Goal: Use online tool/utility: Utilize a website feature to perform a specific function

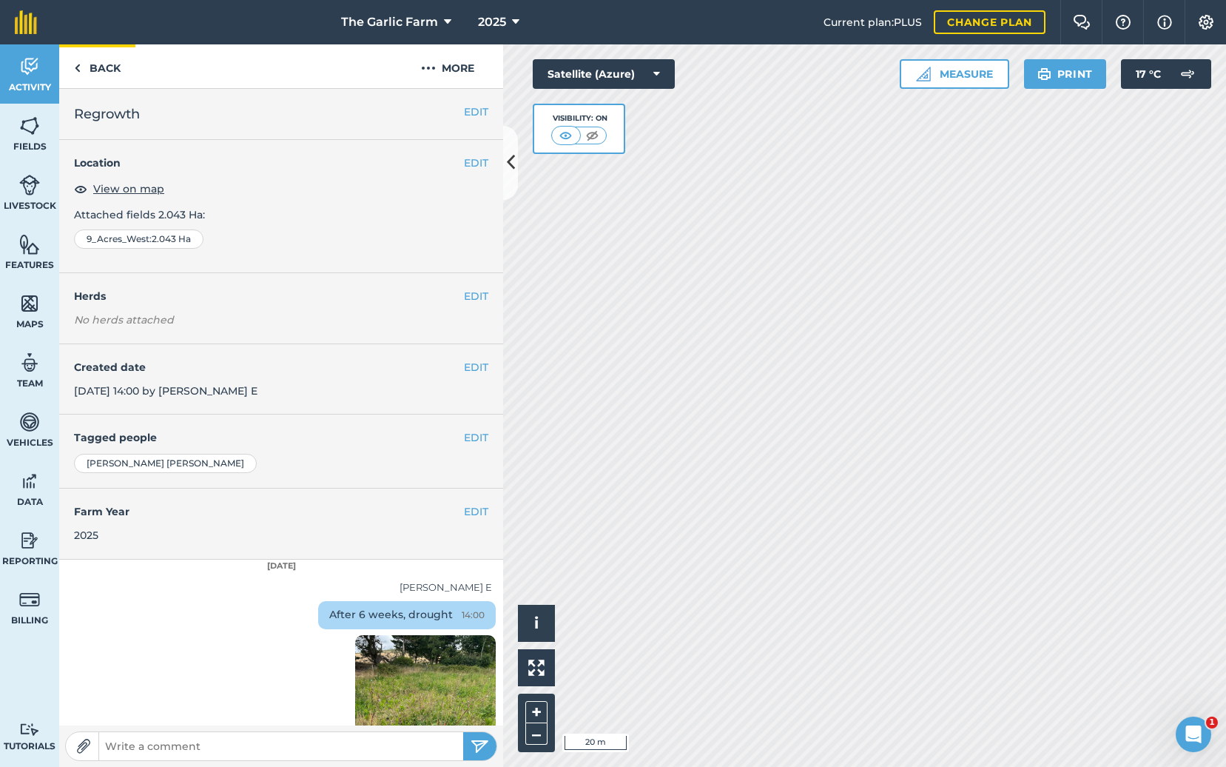
click at [74, 67] on img at bounding box center [77, 68] width 7 height 18
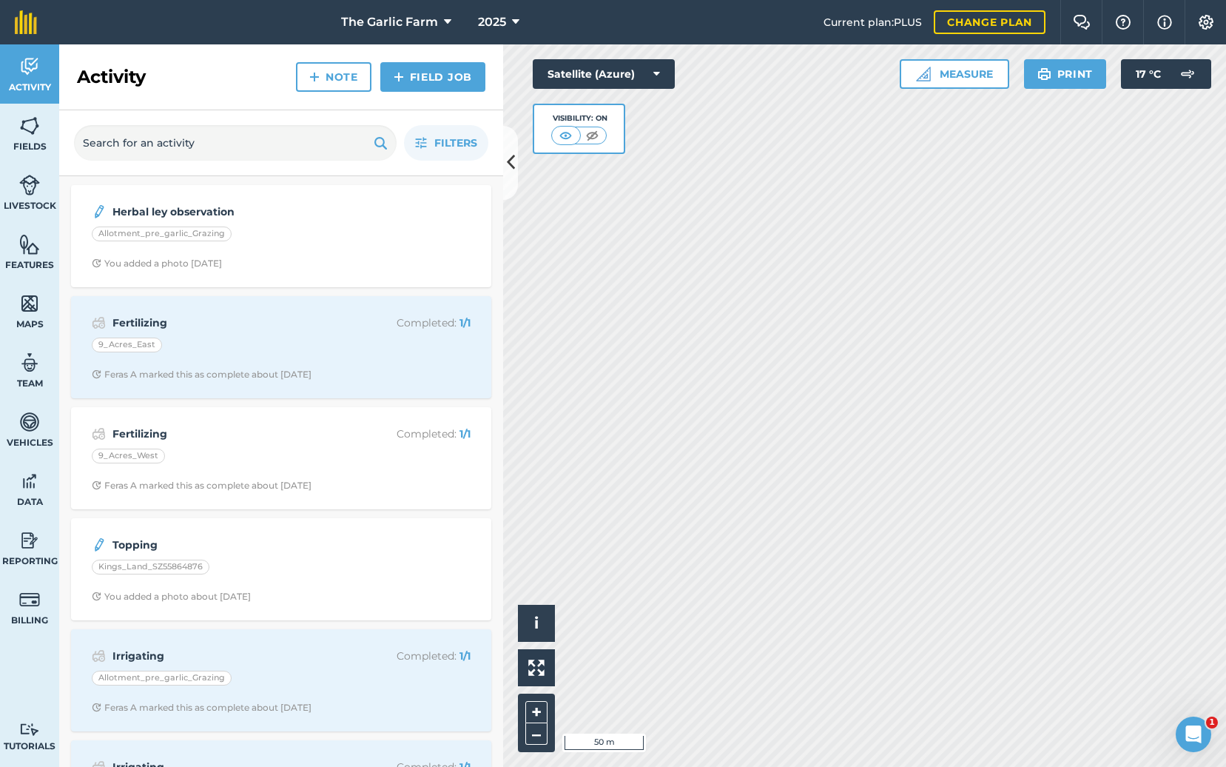
click at [24, 246] on img at bounding box center [29, 244] width 21 height 22
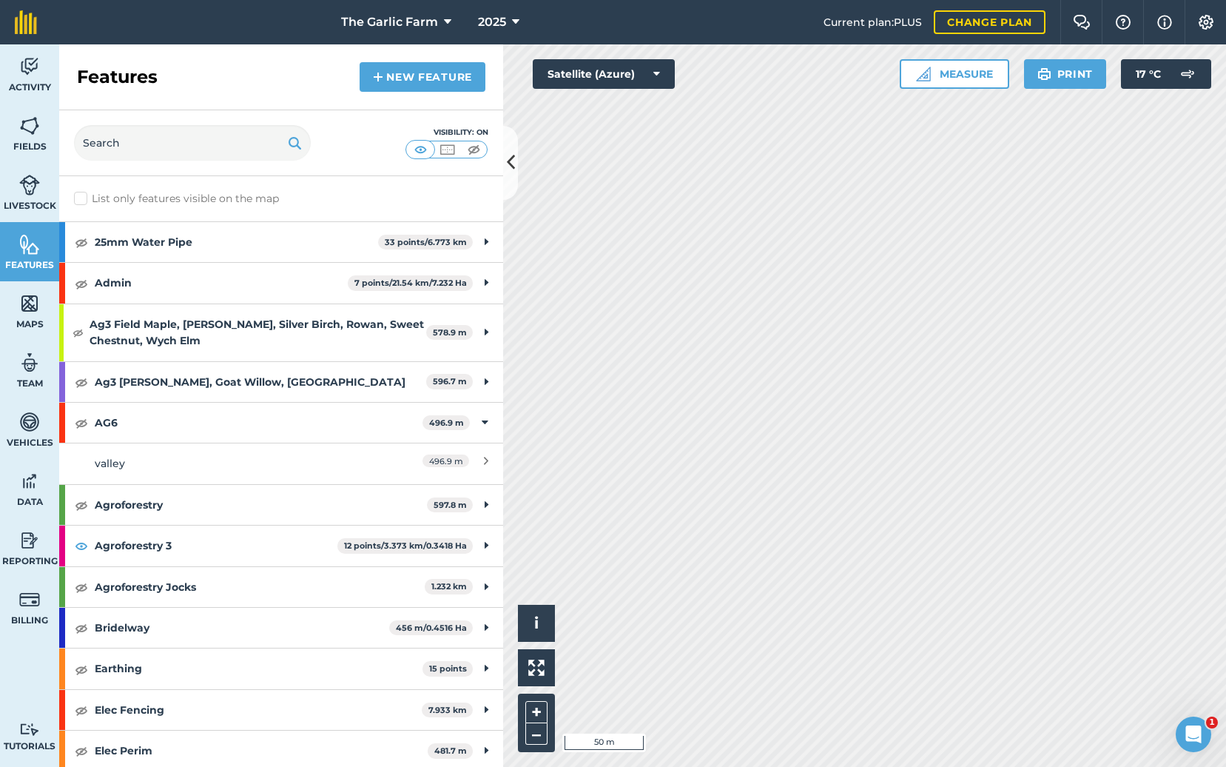
scroll to position [4, 0]
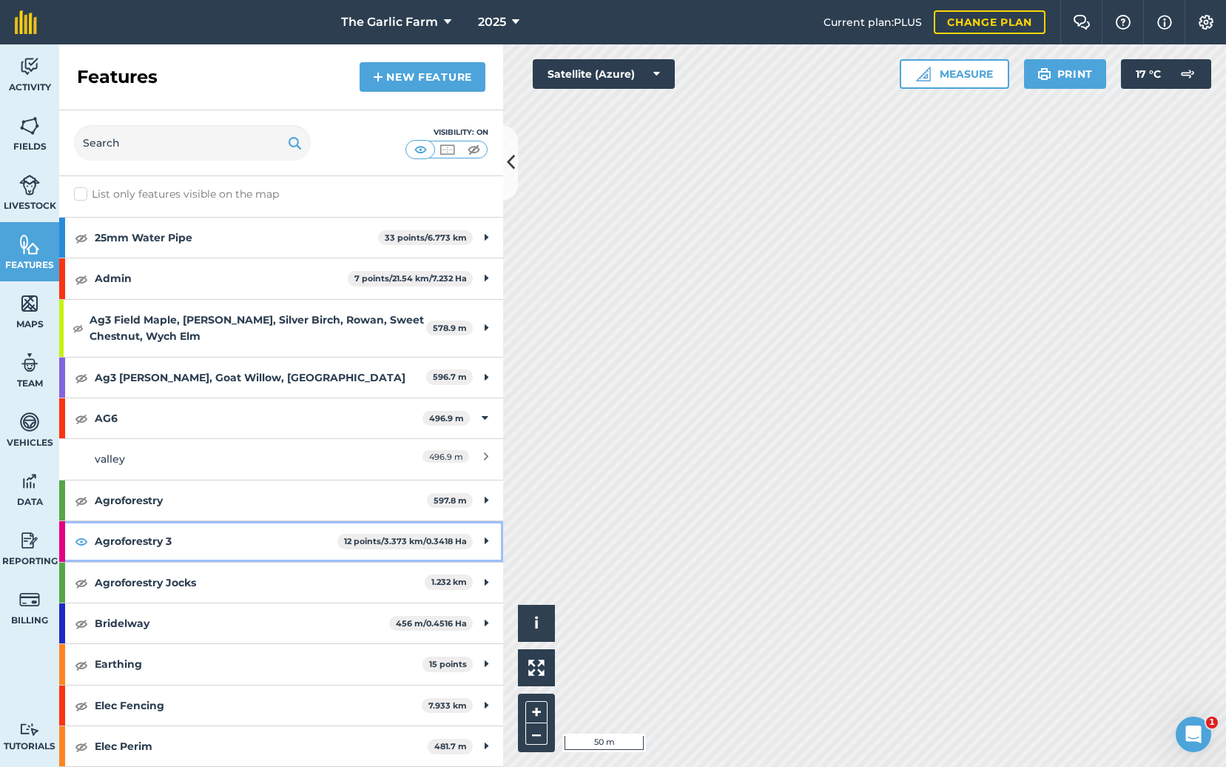
click at [83, 538] on img at bounding box center [81, 541] width 13 height 18
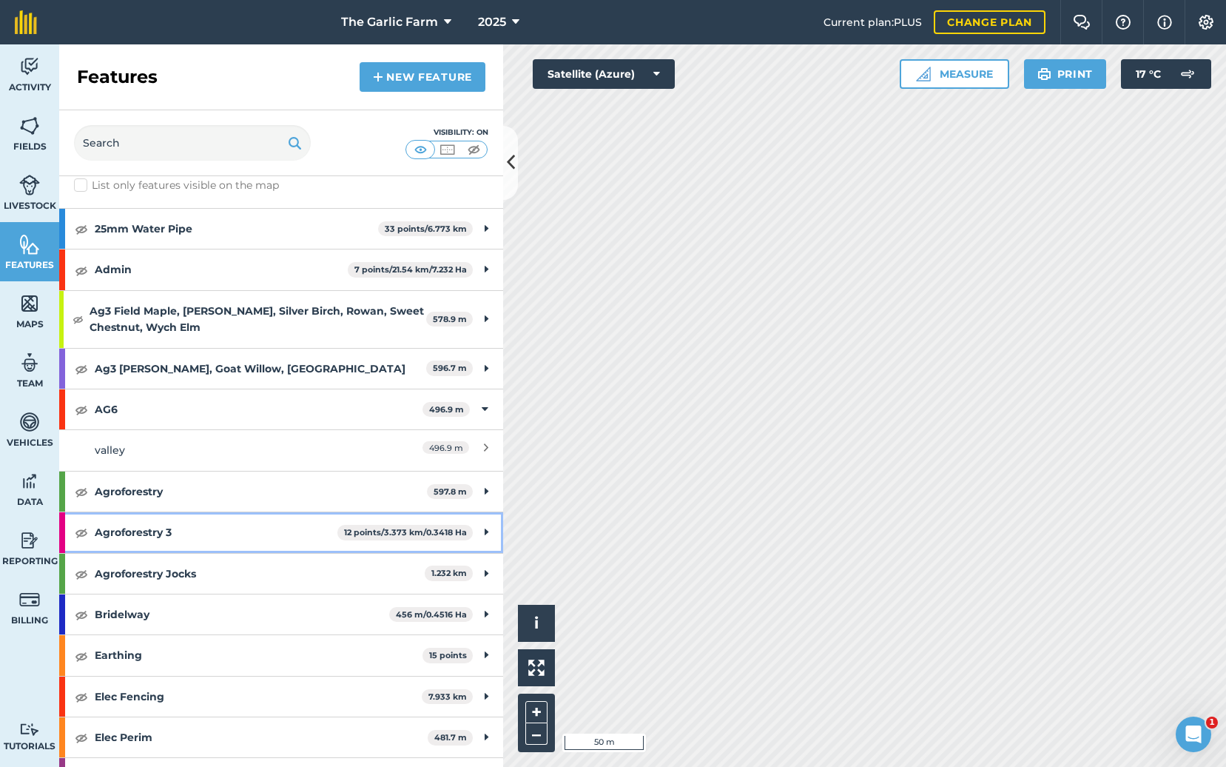
click at [83, 538] on div "Agroforestry 3 12 points / 3.373 km / 0.3418 Ha" at bounding box center [281, 532] width 444 height 40
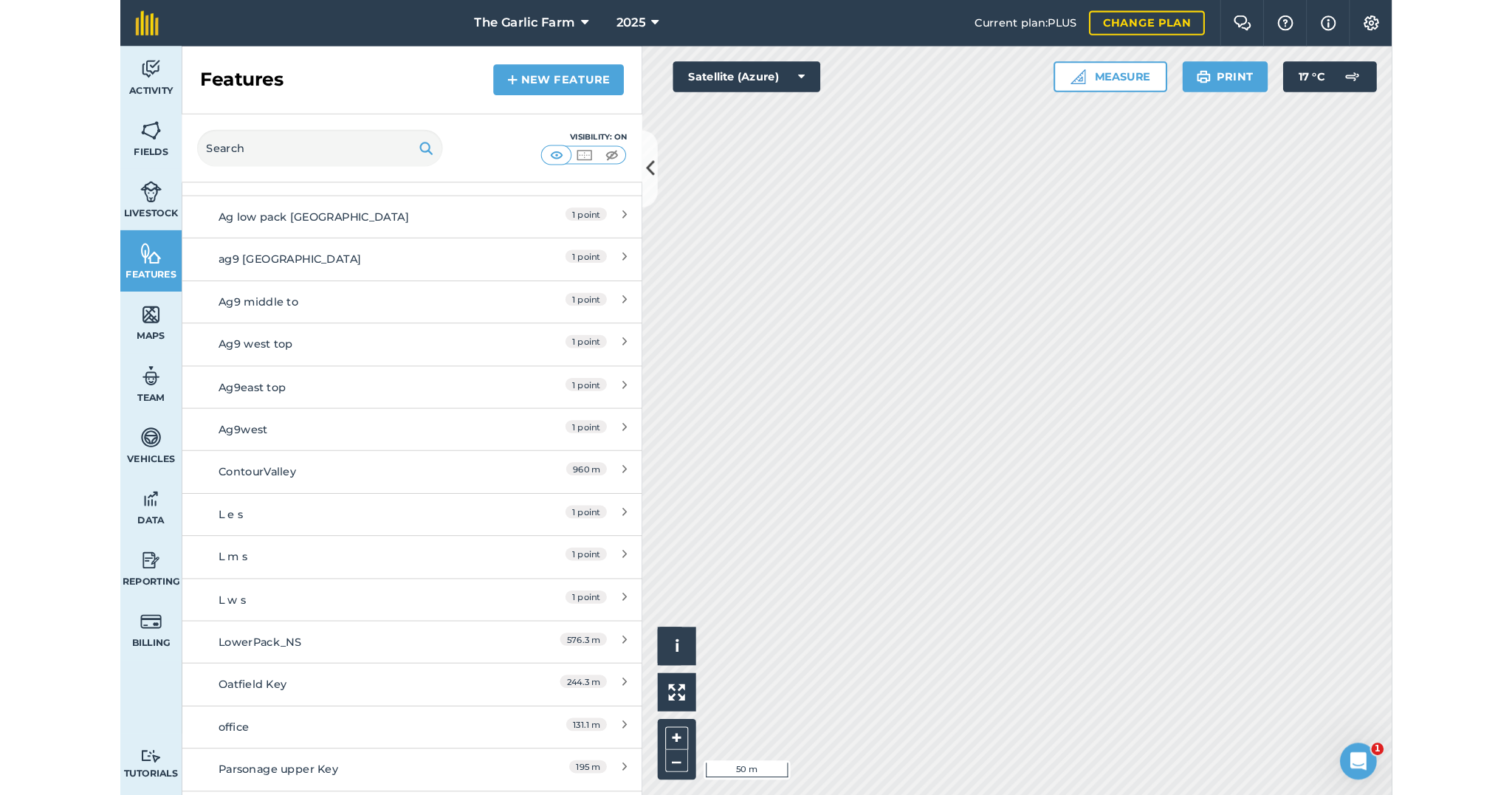
scroll to position [541, 0]
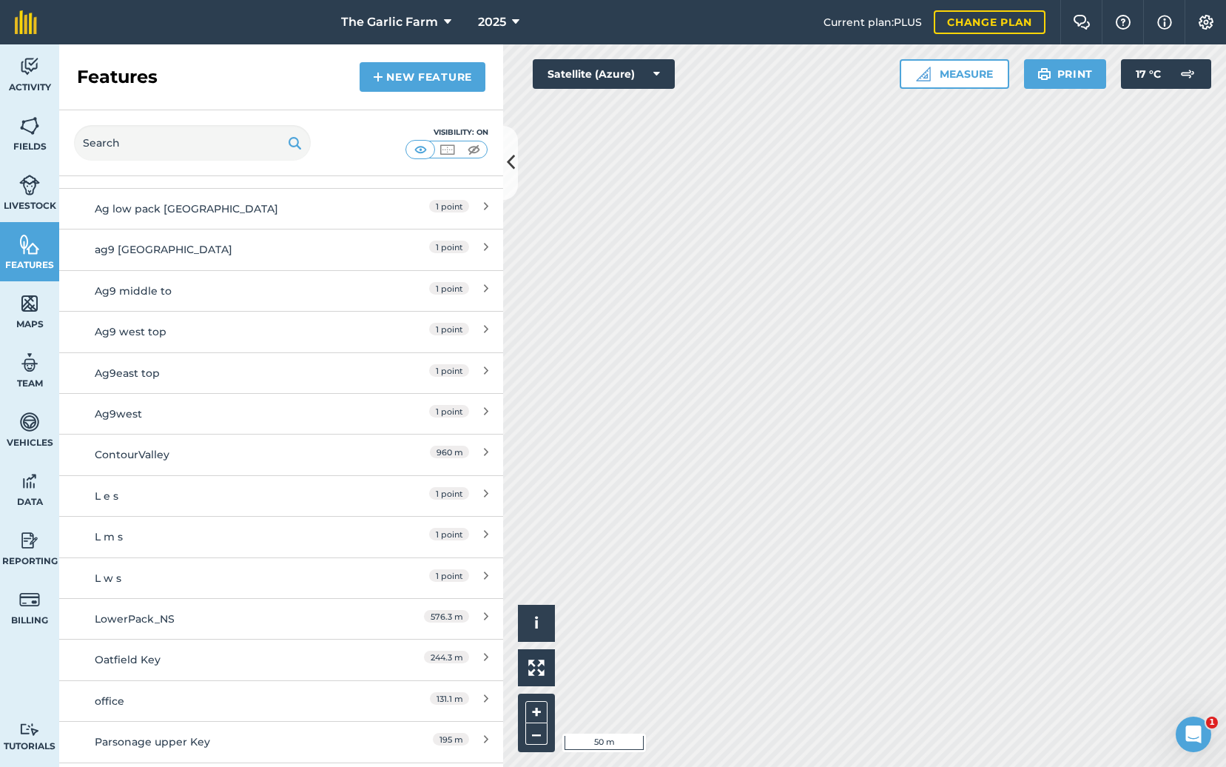
click at [394, 448] on div "960 m" at bounding box center [422, 454] width 131 height 16
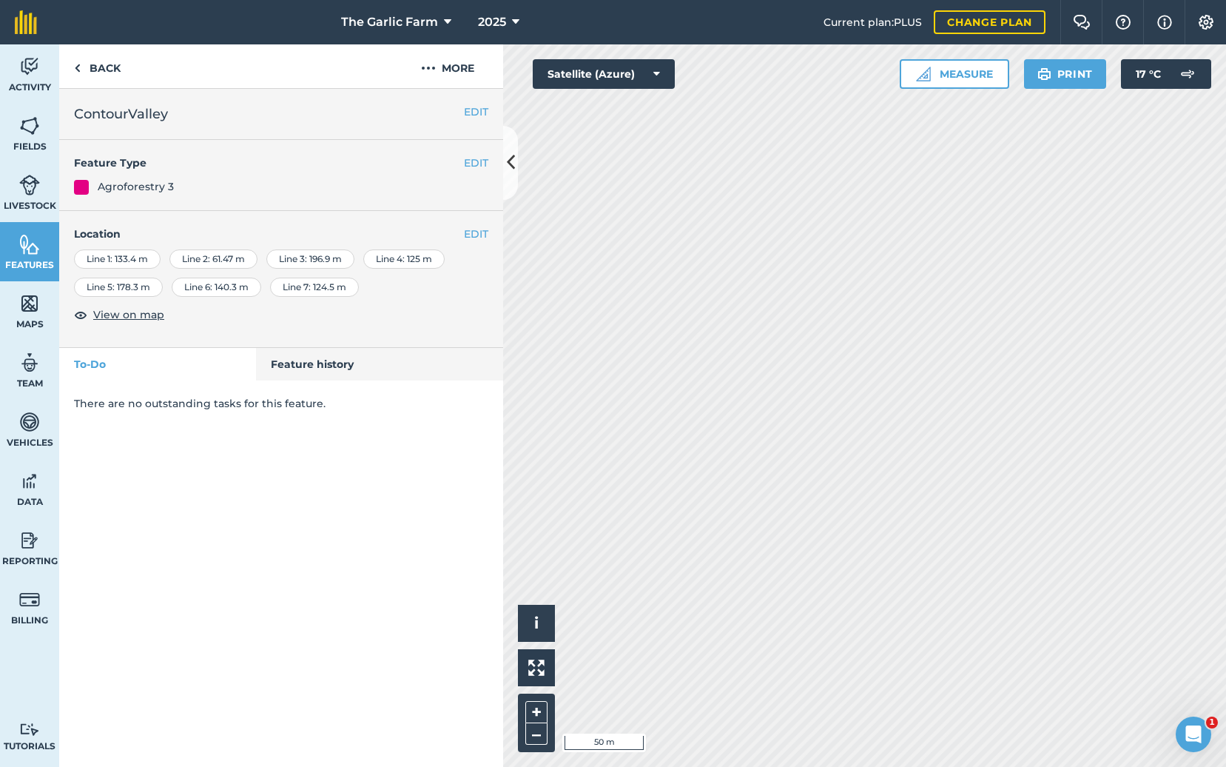
click at [476, 235] on button "EDIT" at bounding box center [476, 234] width 24 height 16
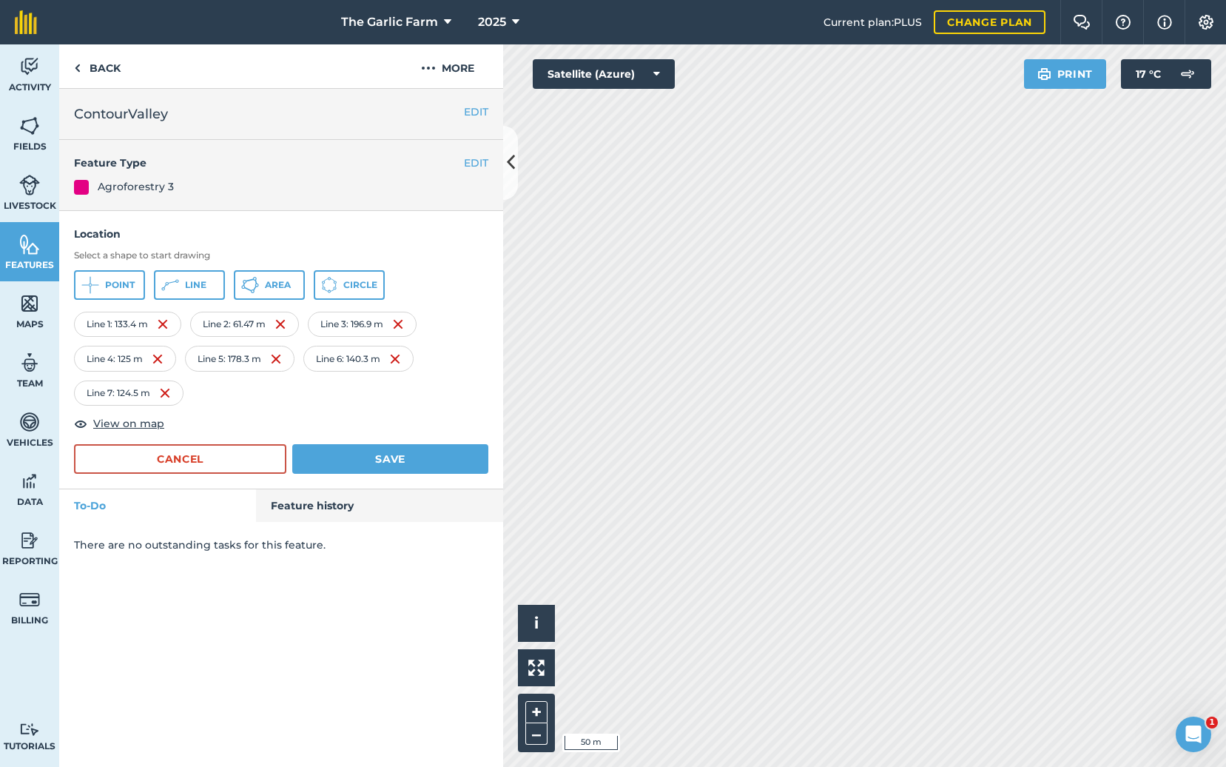
click at [233, 453] on button "Cancel" at bounding box center [180, 459] width 212 height 30
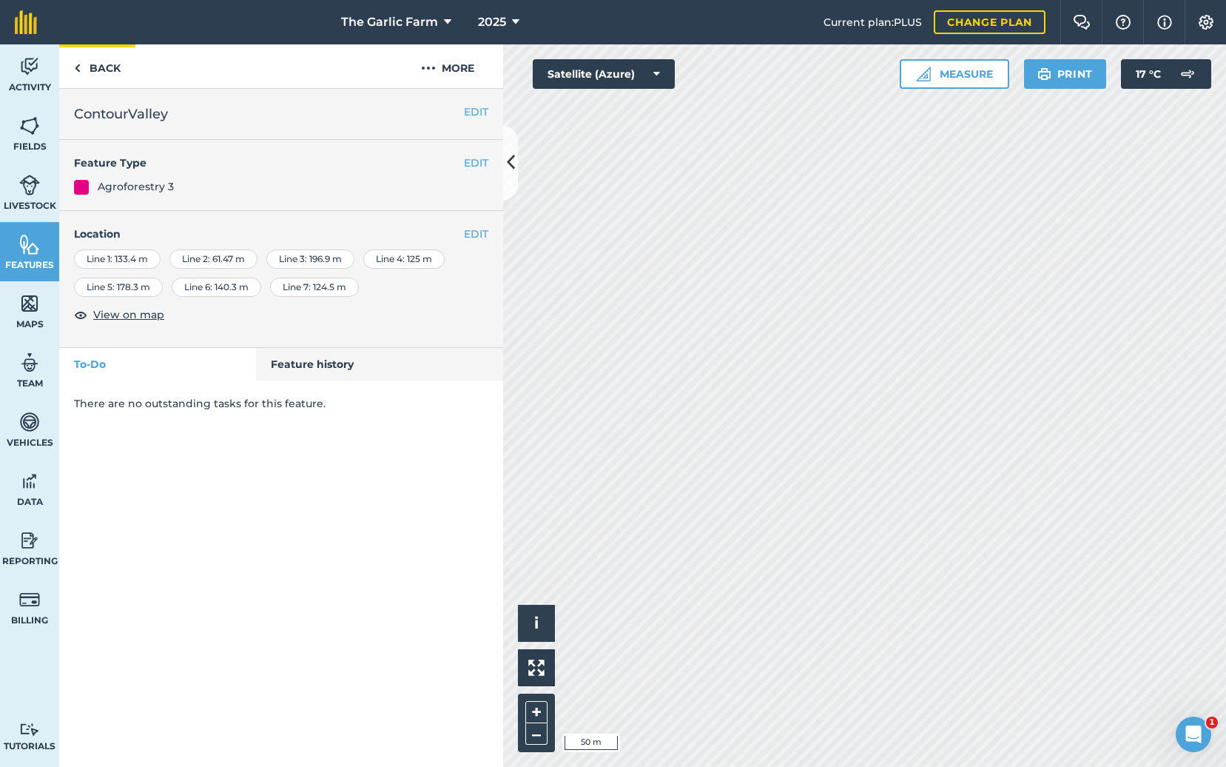
click at [91, 58] on link "Back" at bounding box center [97, 66] width 76 height 44
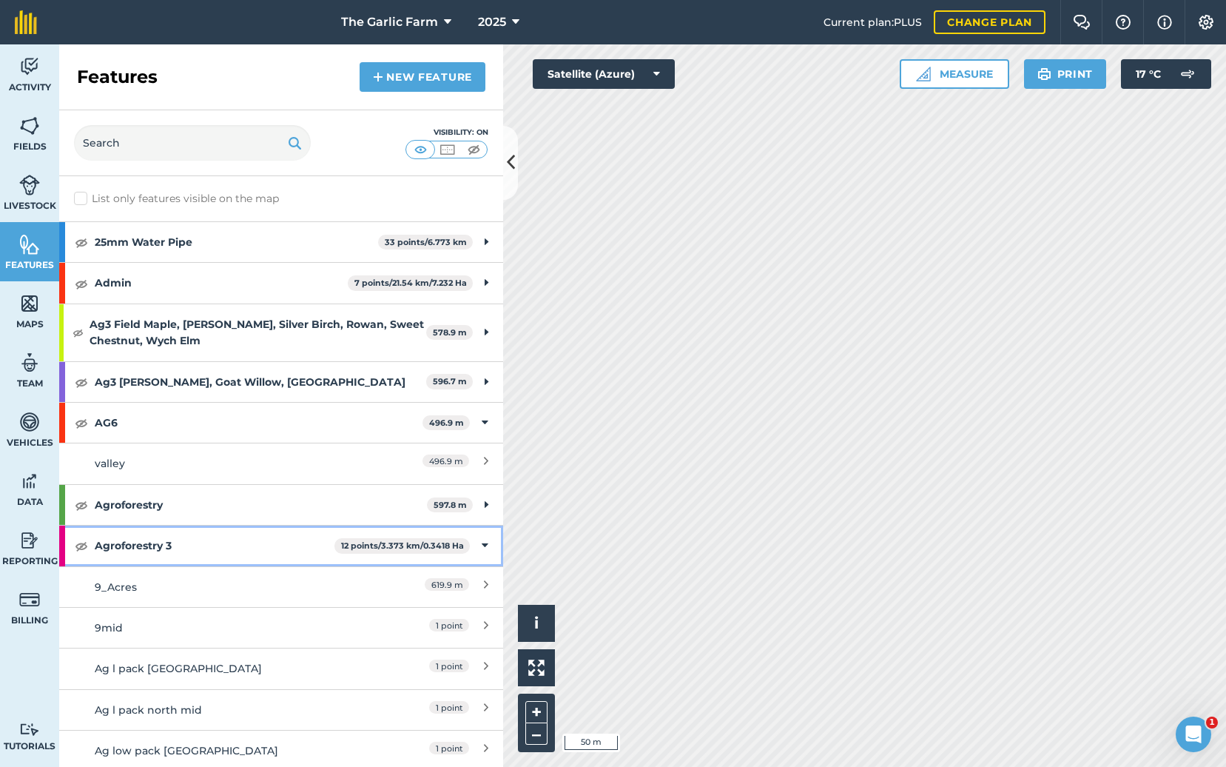
click at [83, 539] on img at bounding box center [81, 545] width 13 height 18
click at [18, 306] on link "Maps" at bounding box center [29, 310] width 59 height 59
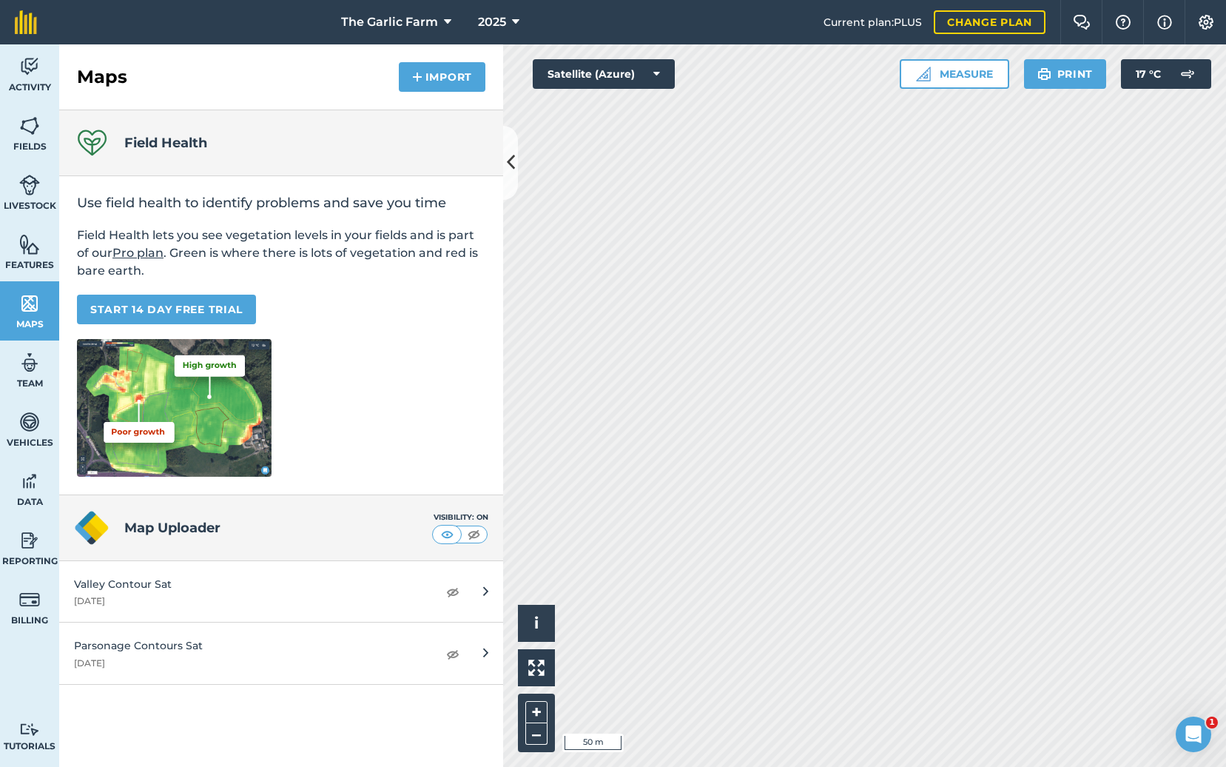
click at [449, 593] on img at bounding box center [452, 591] width 13 height 18
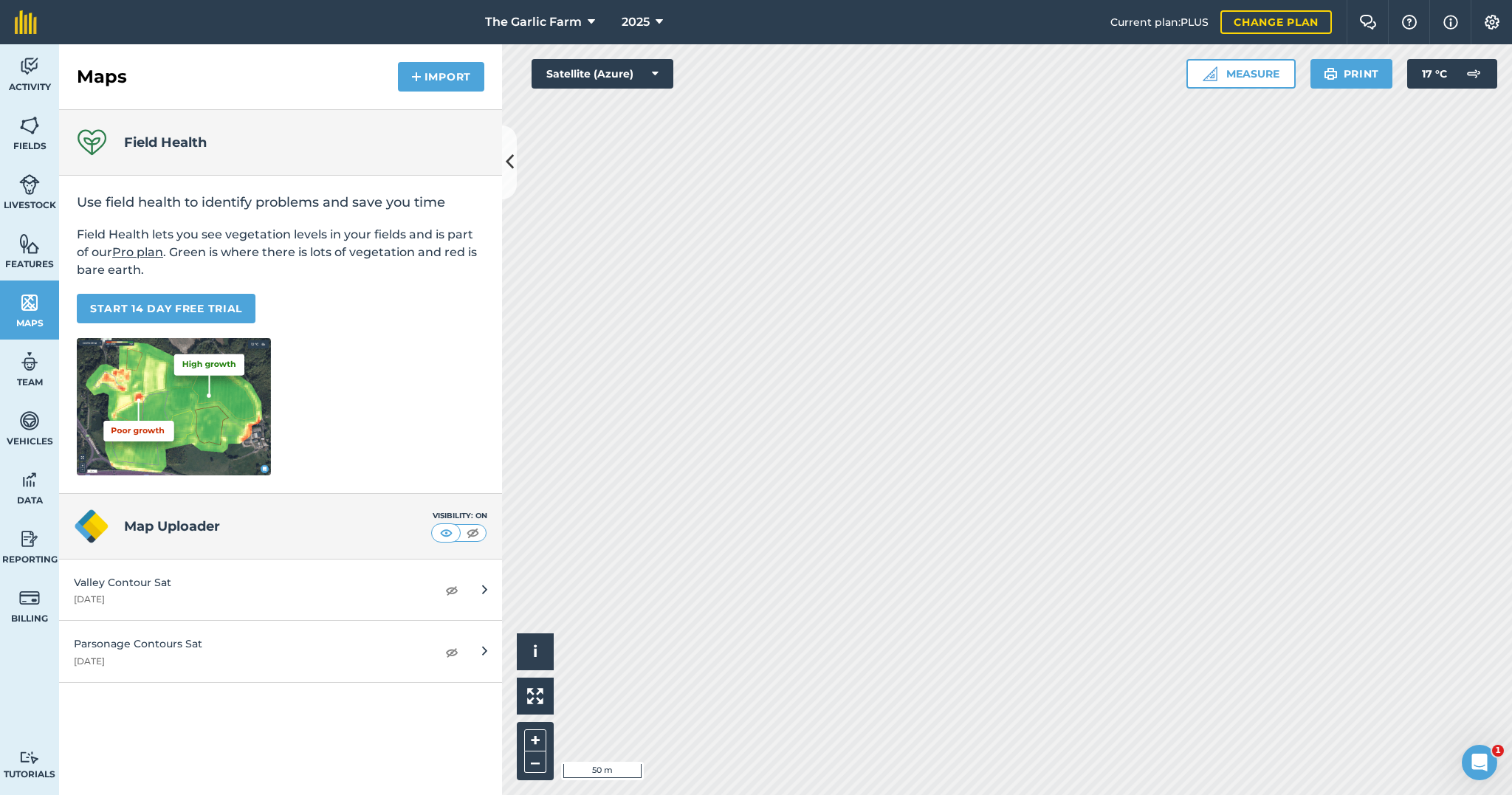
click at [30, 131] on img at bounding box center [29, 126] width 21 height 22
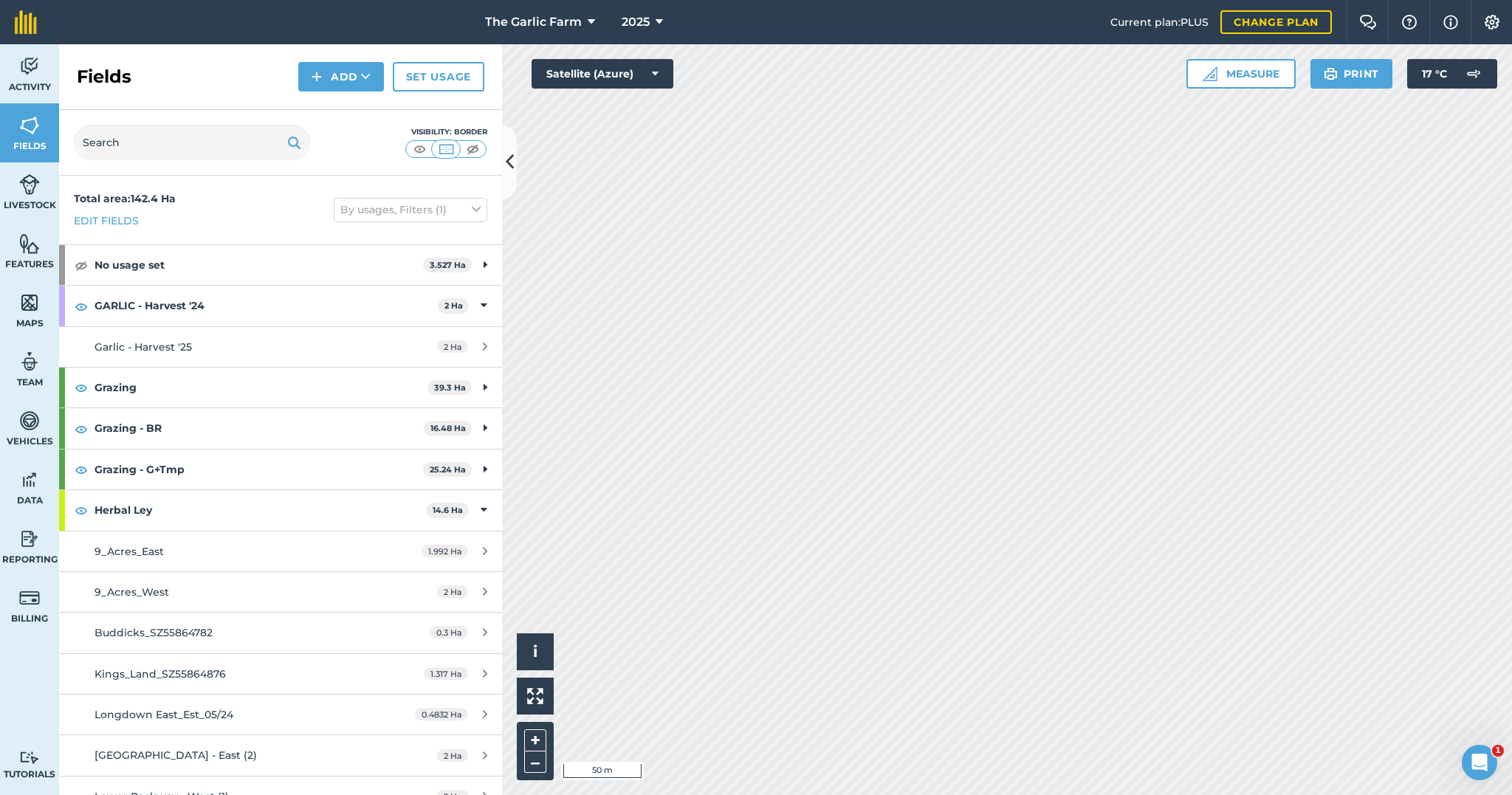
click at [31, 245] on img at bounding box center [29, 243] width 21 height 22
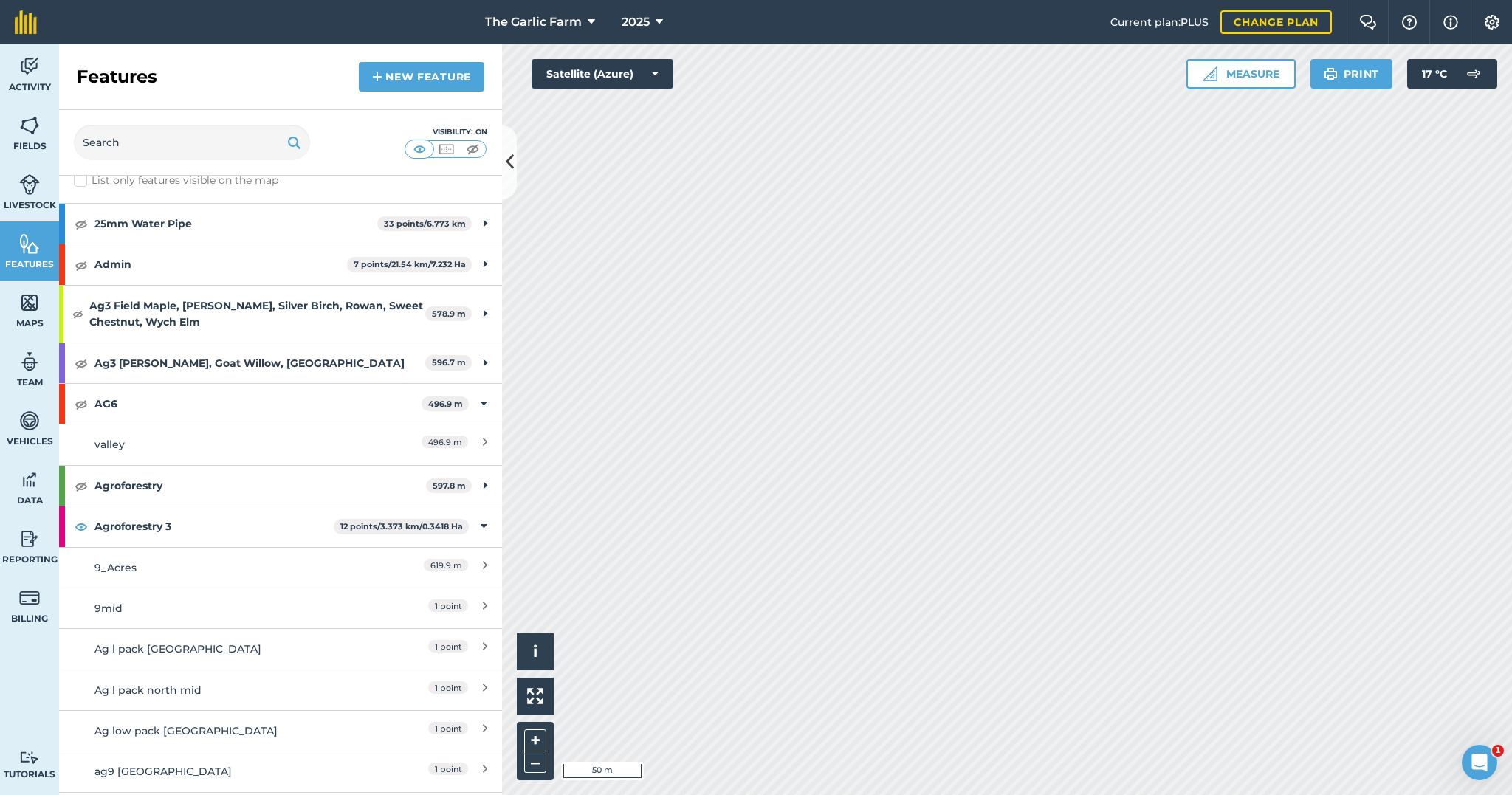
scroll to position [47, 0]
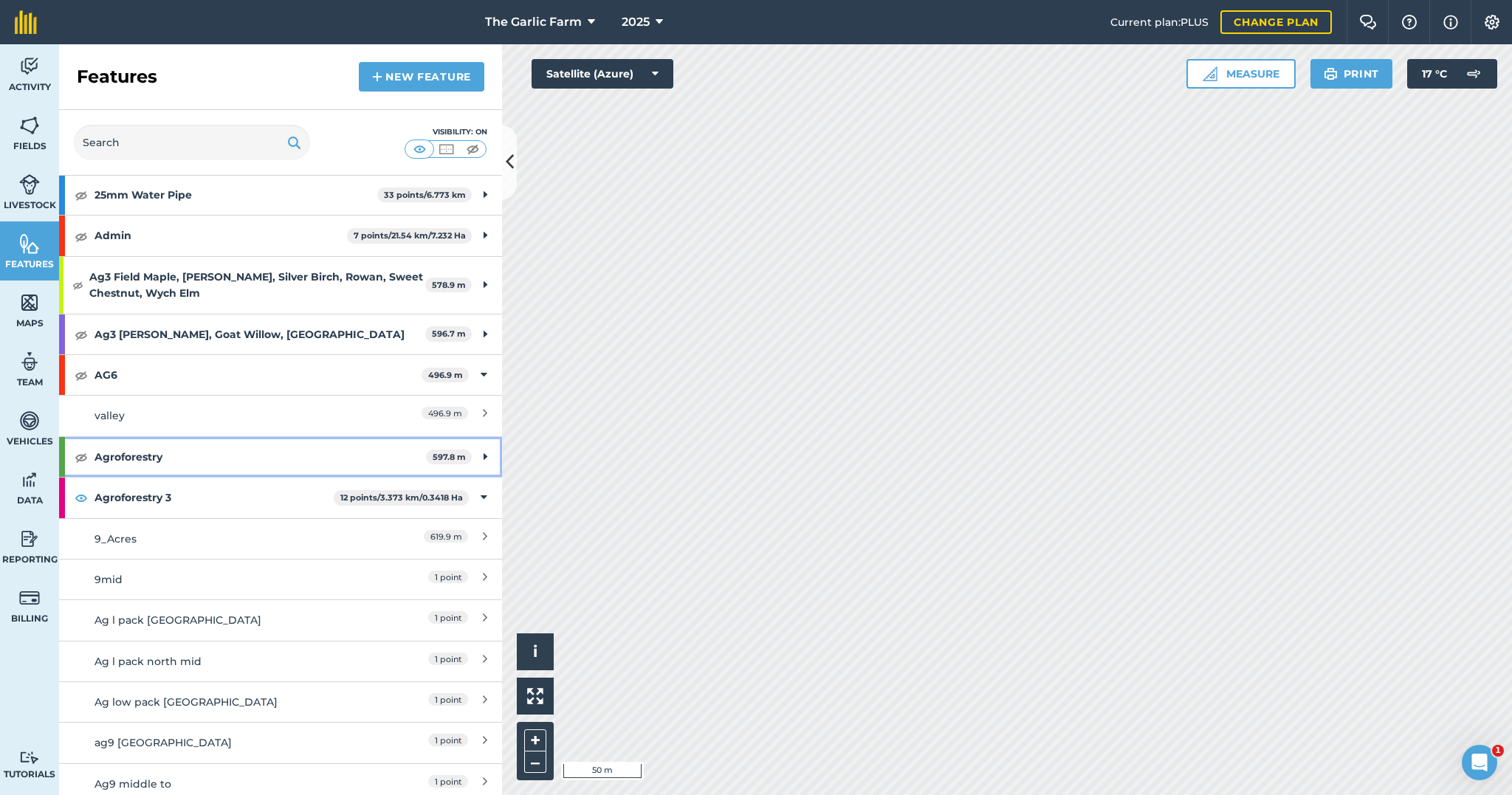
click at [79, 453] on img at bounding box center [81, 457] width 13 height 18
click at [85, 453] on img at bounding box center [81, 457] width 13 height 18
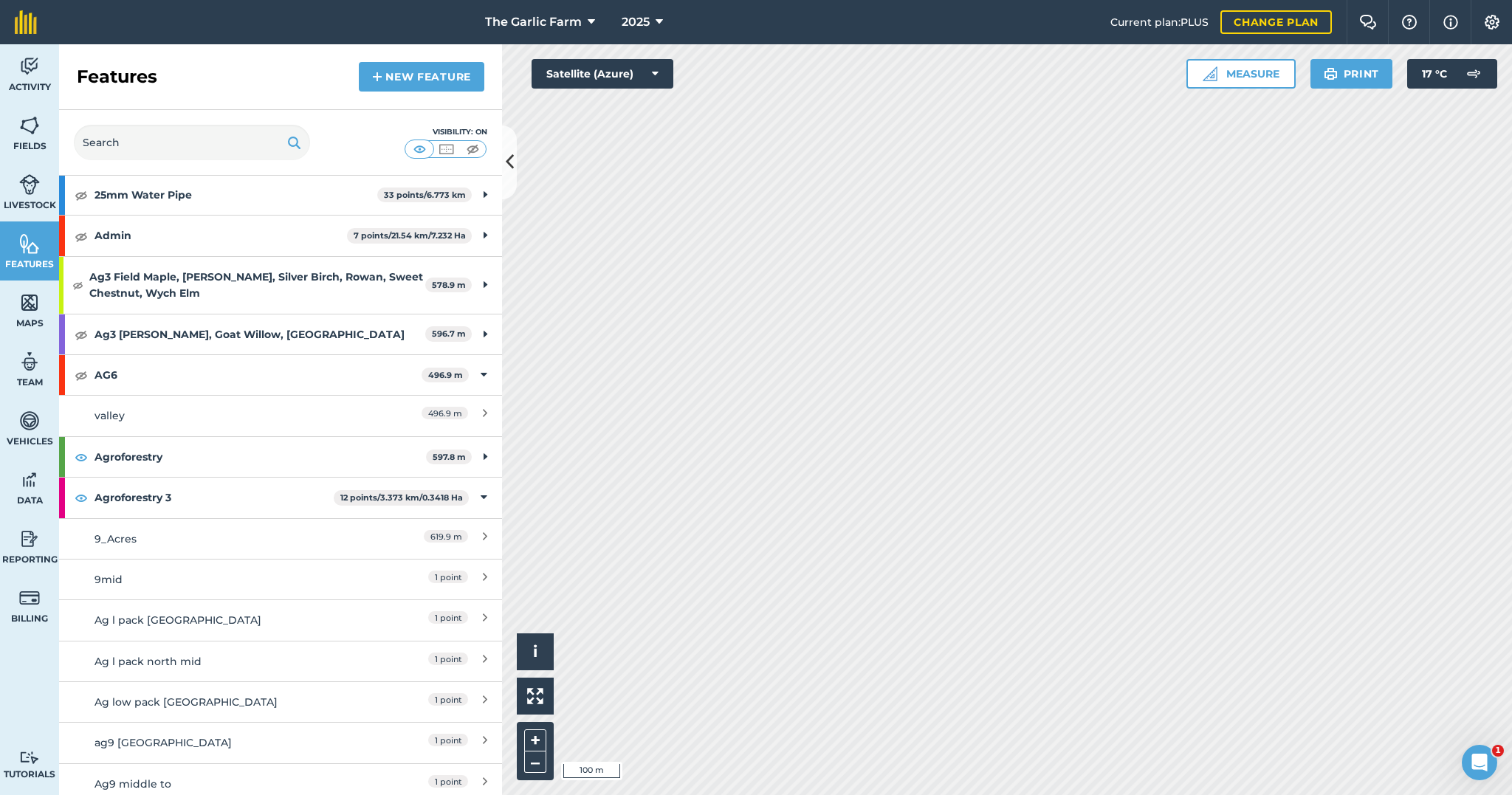
click at [78, 196] on input "List only features visible on the map" at bounding box center [79, 196] width 10 height 10
checkbox input "true"
click at [84, 195] on img at bounding box center [81, 195] width 13 height 18
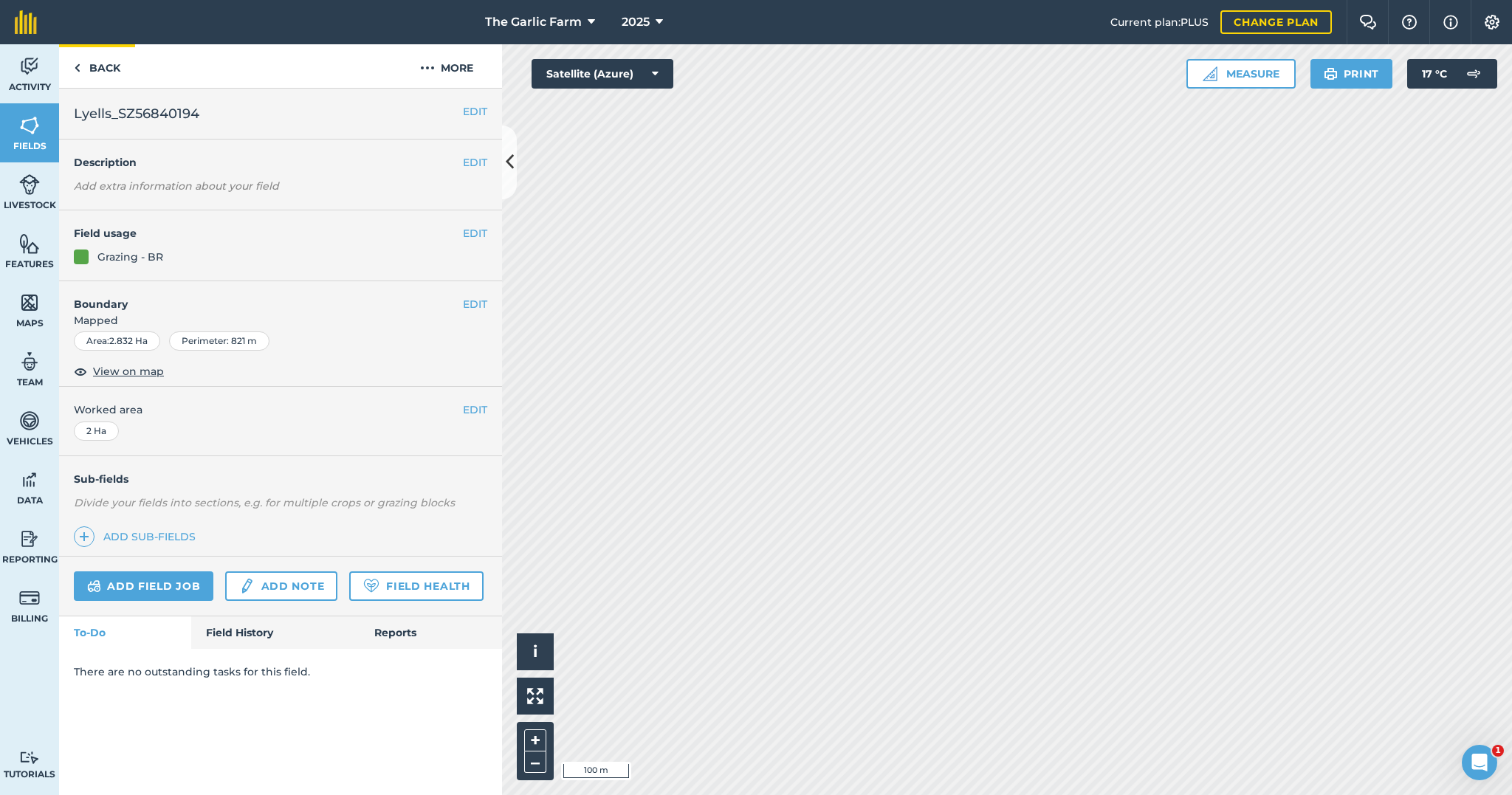
click at [76, 69] on img at bounding box center [77, 68] width 7 height 18
click at [28, 247] on img at bounding box center [29, 243] width 21 height 22
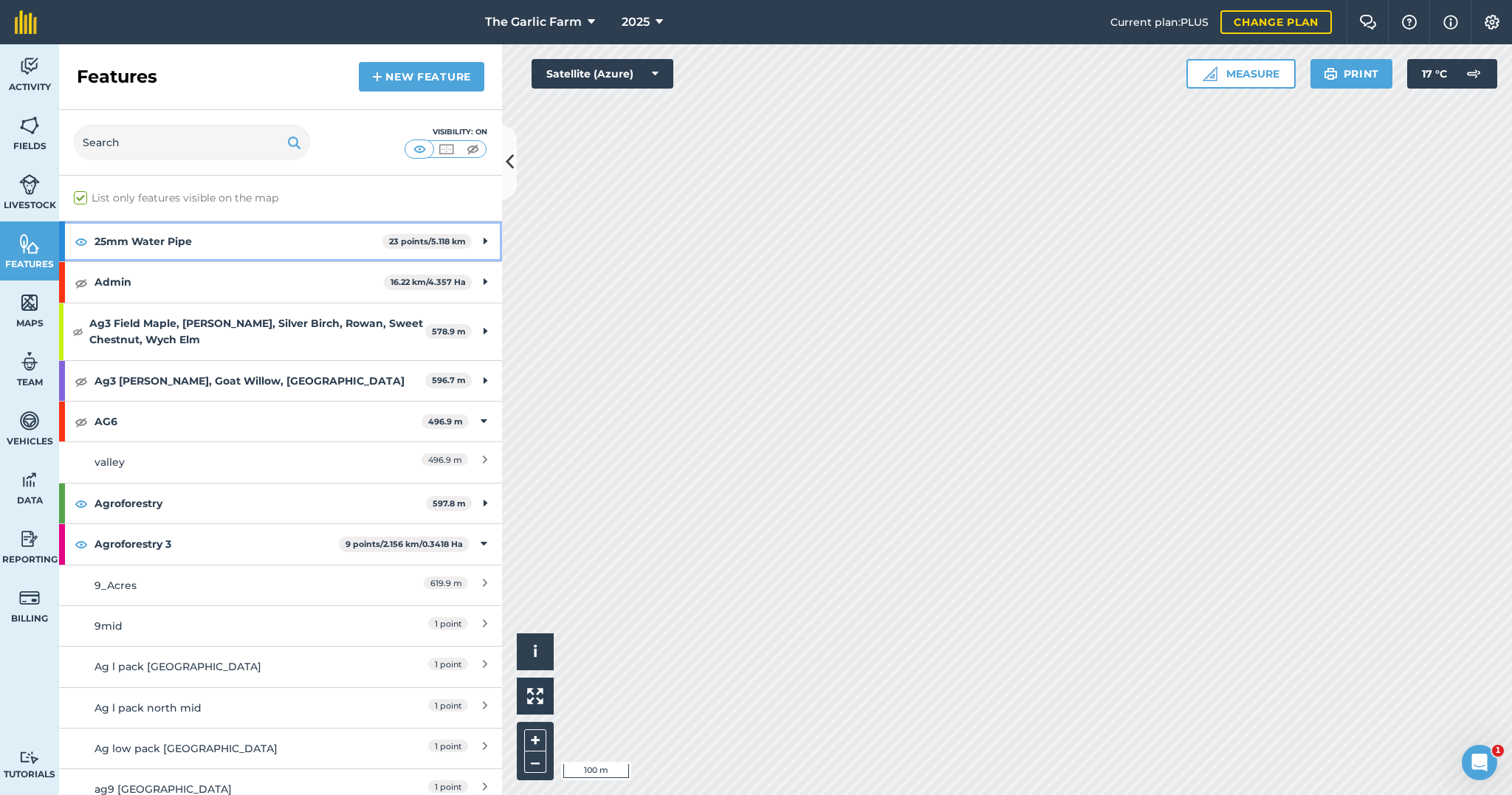
click at [81, 242] on img at bounding box center [81, 241] width 13 height 18
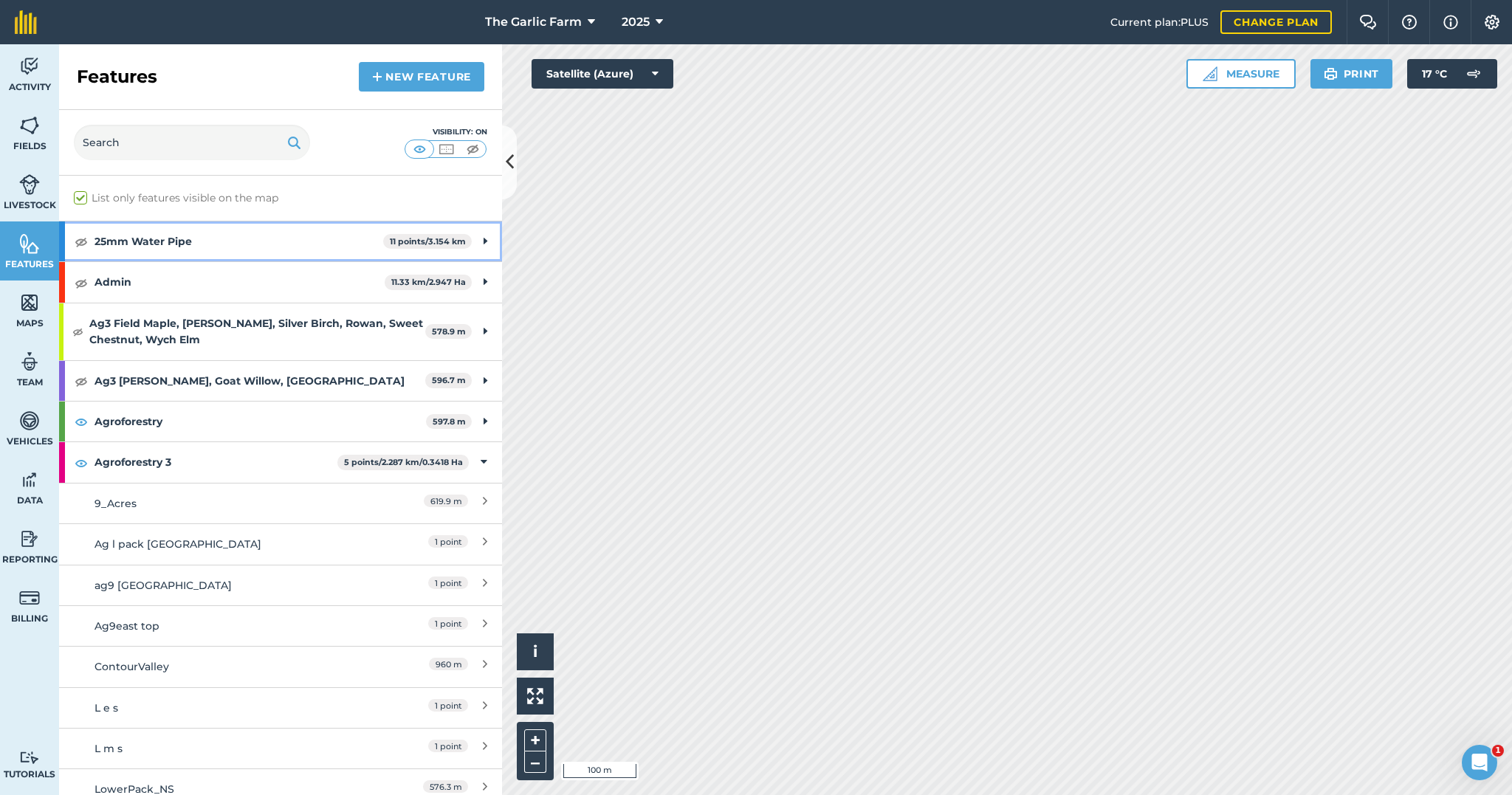
click at [83, 242] on img at bounding box center [81, 241] width 13 height 18
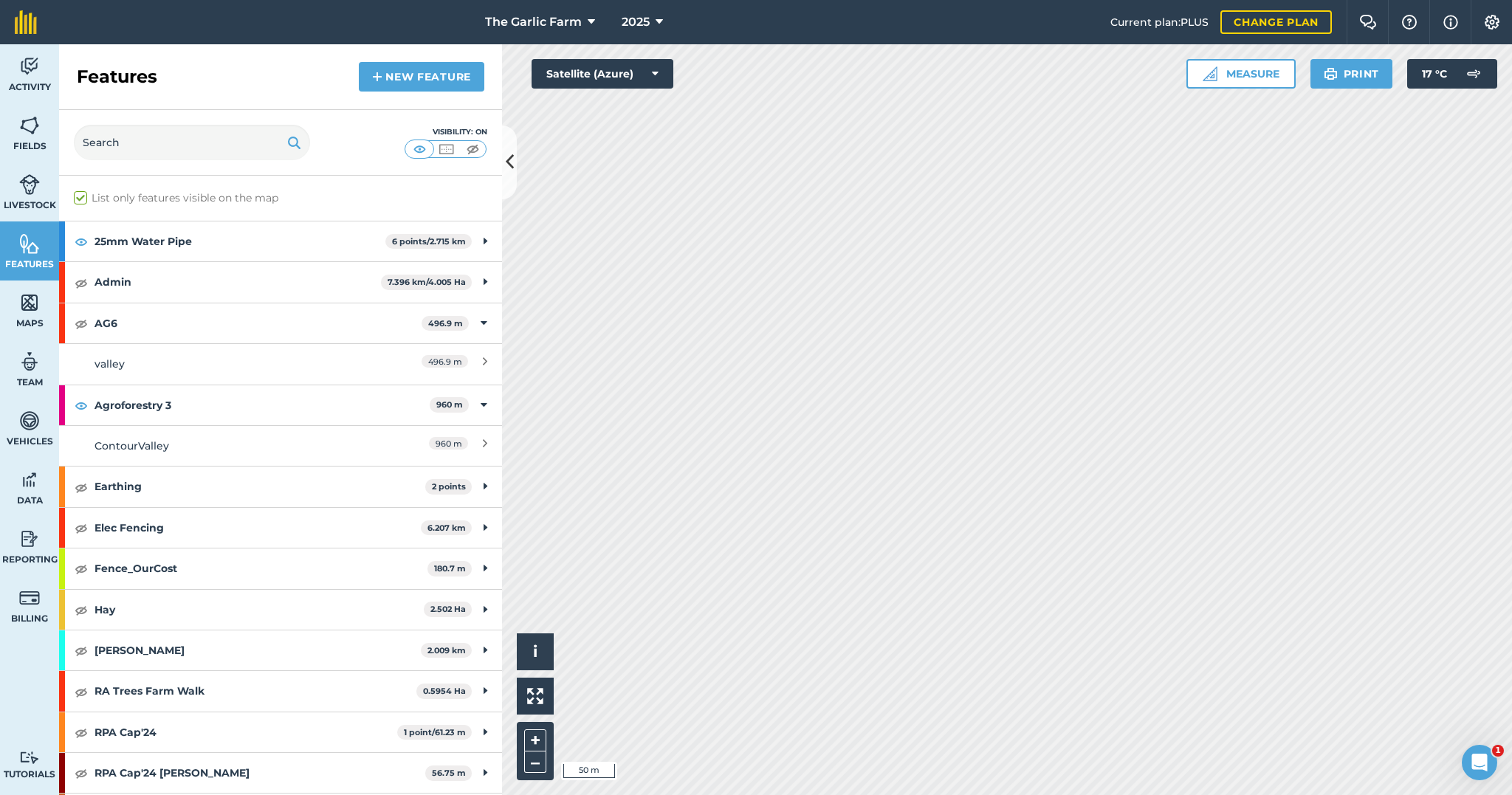
click at [557, 73] on button "Satellite (Azure)" at bounding box center [603, 74] width 142 height 30
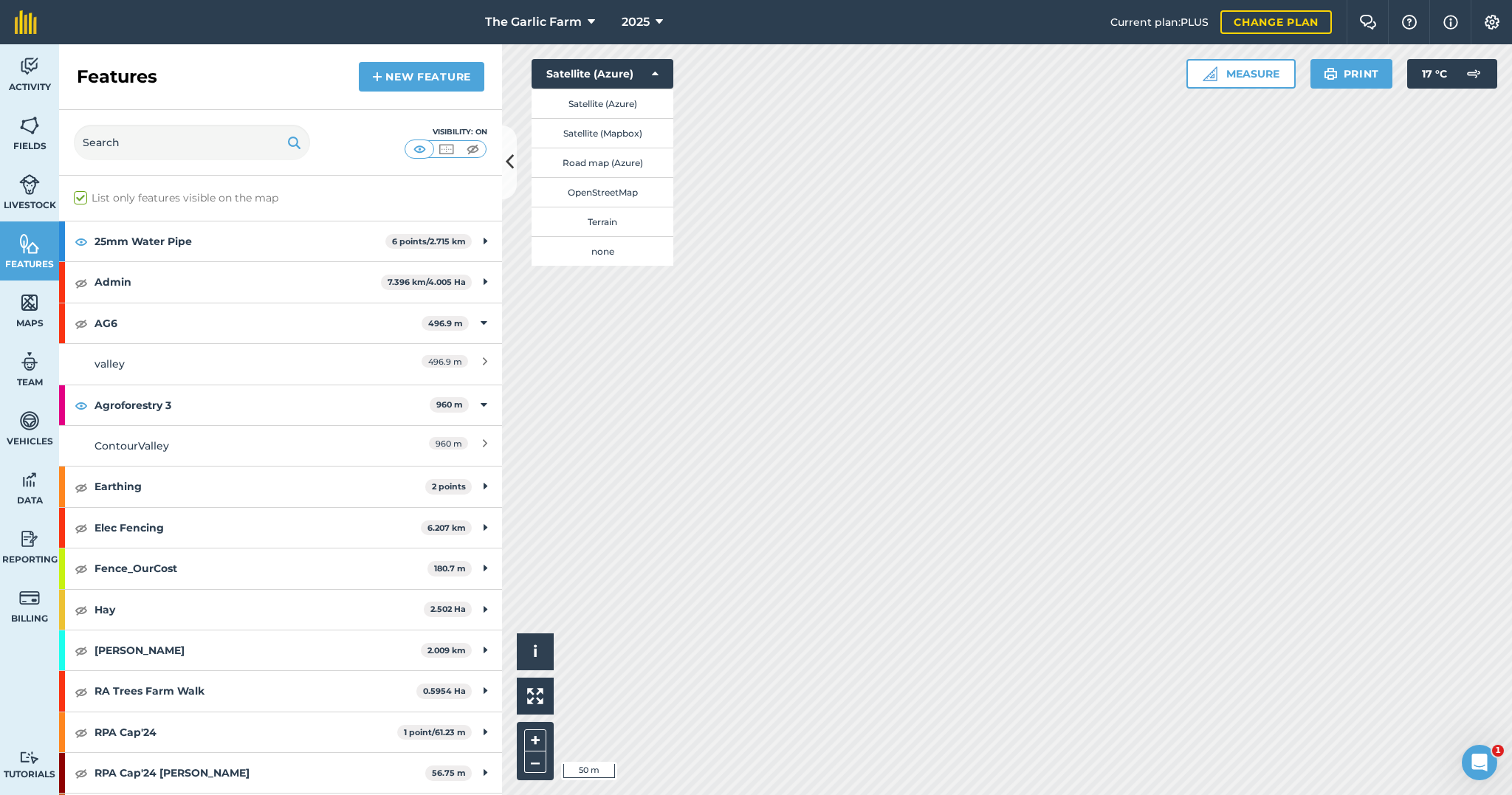
click at [589, 220] on button "Terrain" at bounding box center [603, 221] width 142 height 30
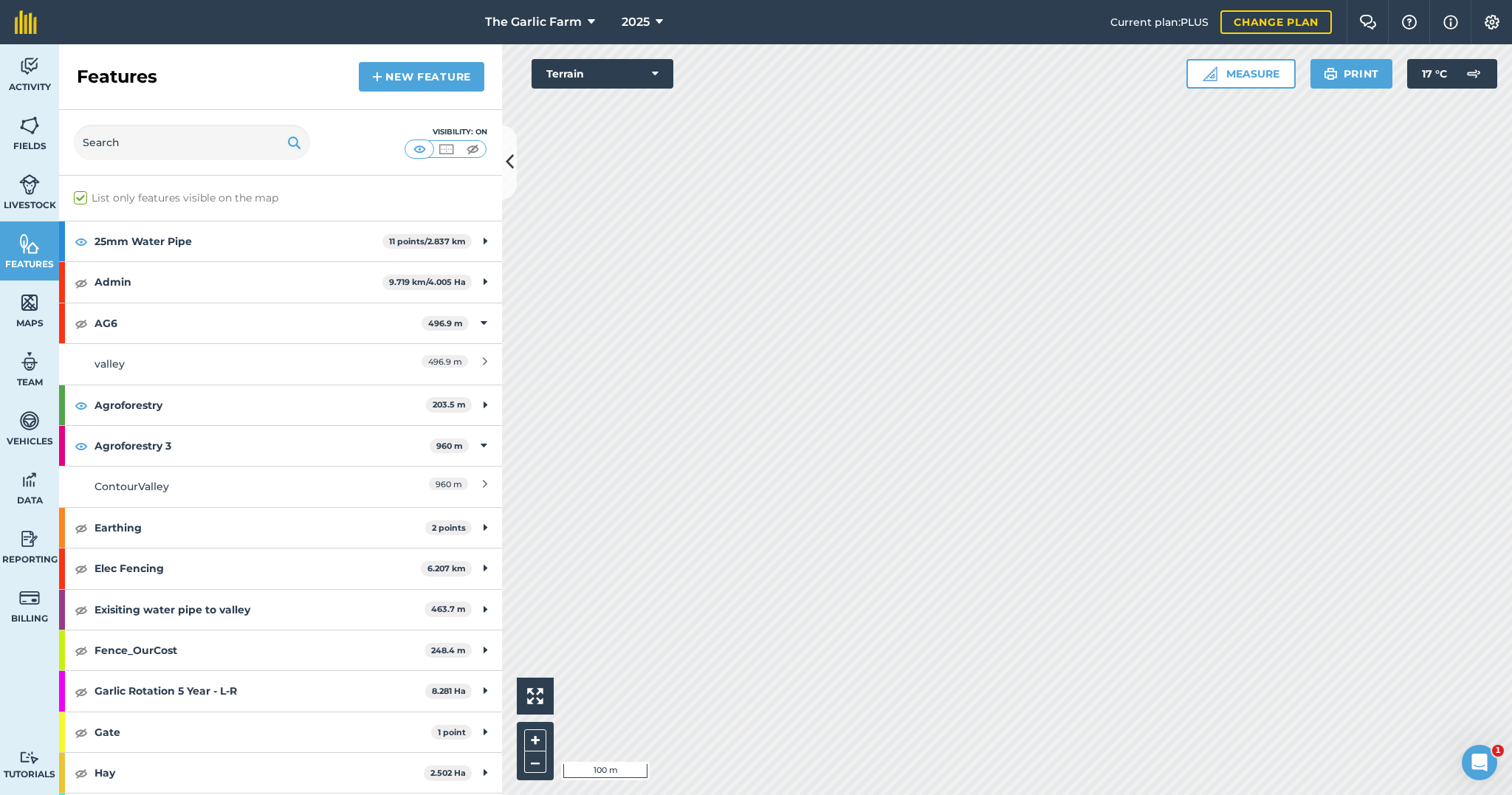
click at [660, 73] on button "Terrain" at bounding box center [603, 74] width 142 height 30
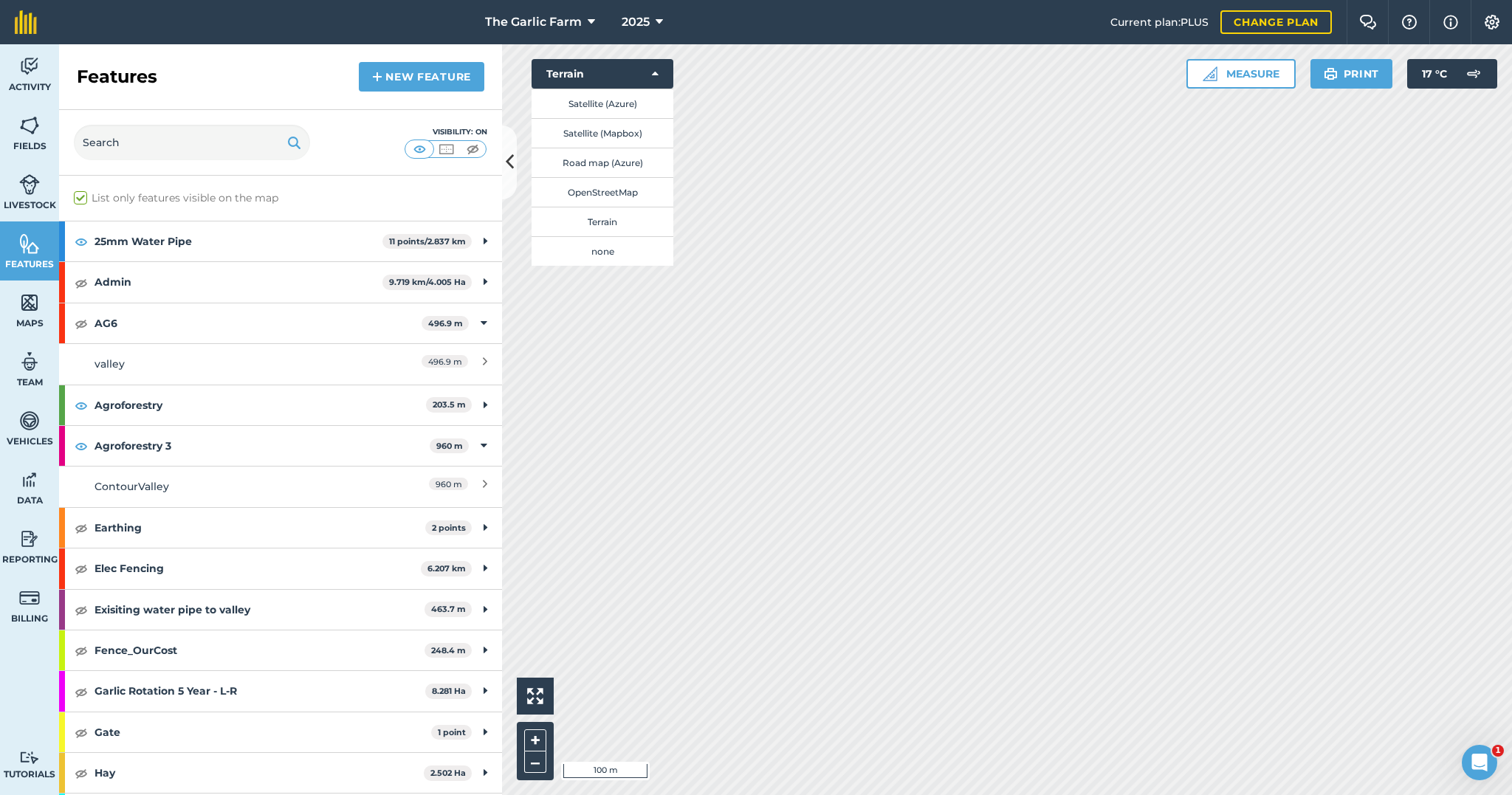
click at [594, 101] on button "Satellite (Azure)" at bounding box center [603, 104] width 142 height 30
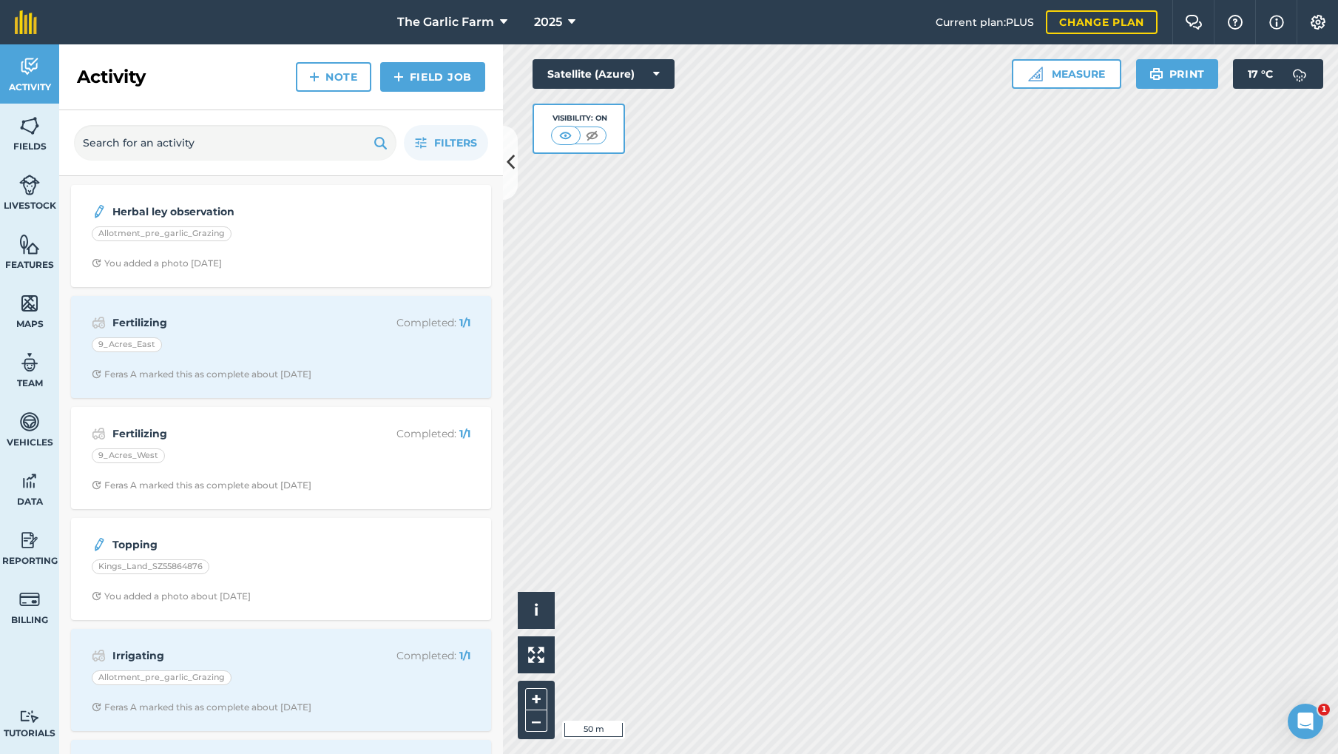
click at [1063, 66] on button "Measure" at bounding box center [1067, 74] width 110 height 30
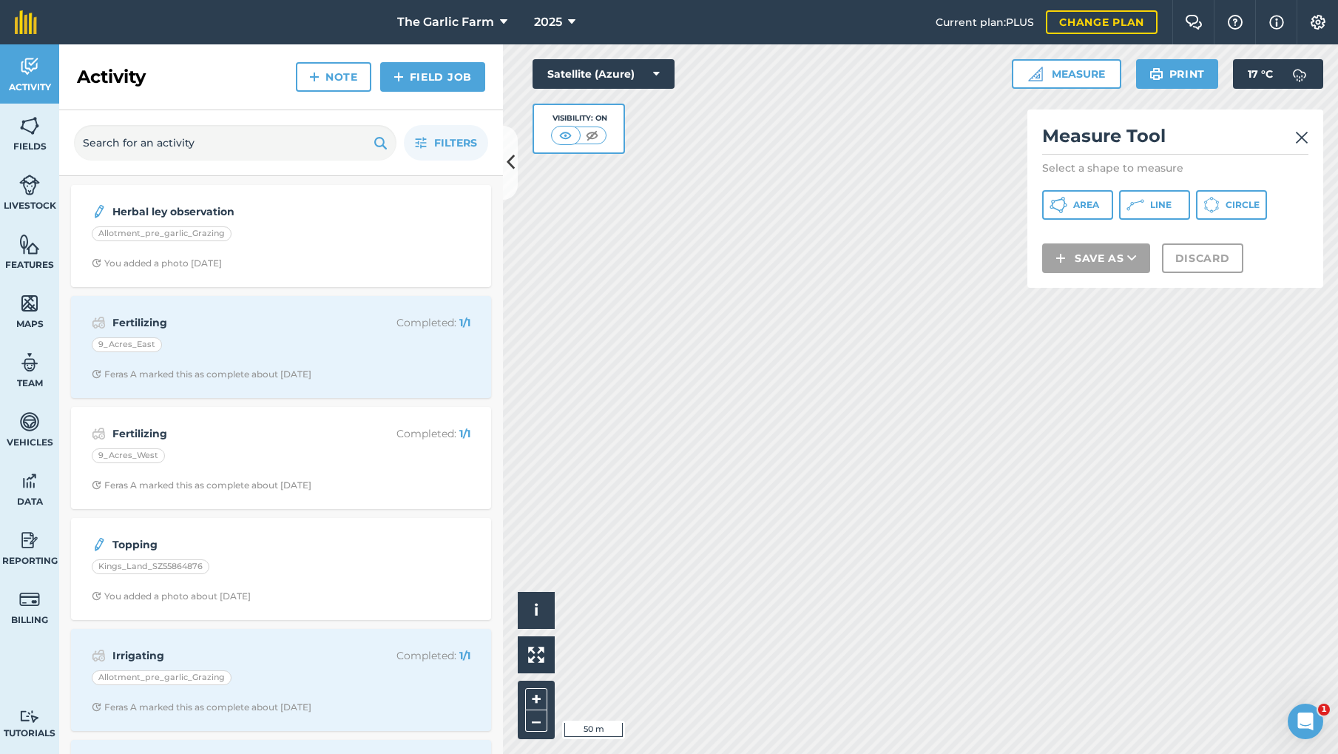
click at [1165, 202] on span "Line" at bounding box center [1160, 205] width 21 height 12
click at [1303, 133] on img at bounding box center [1302, 138] width 13 height 18
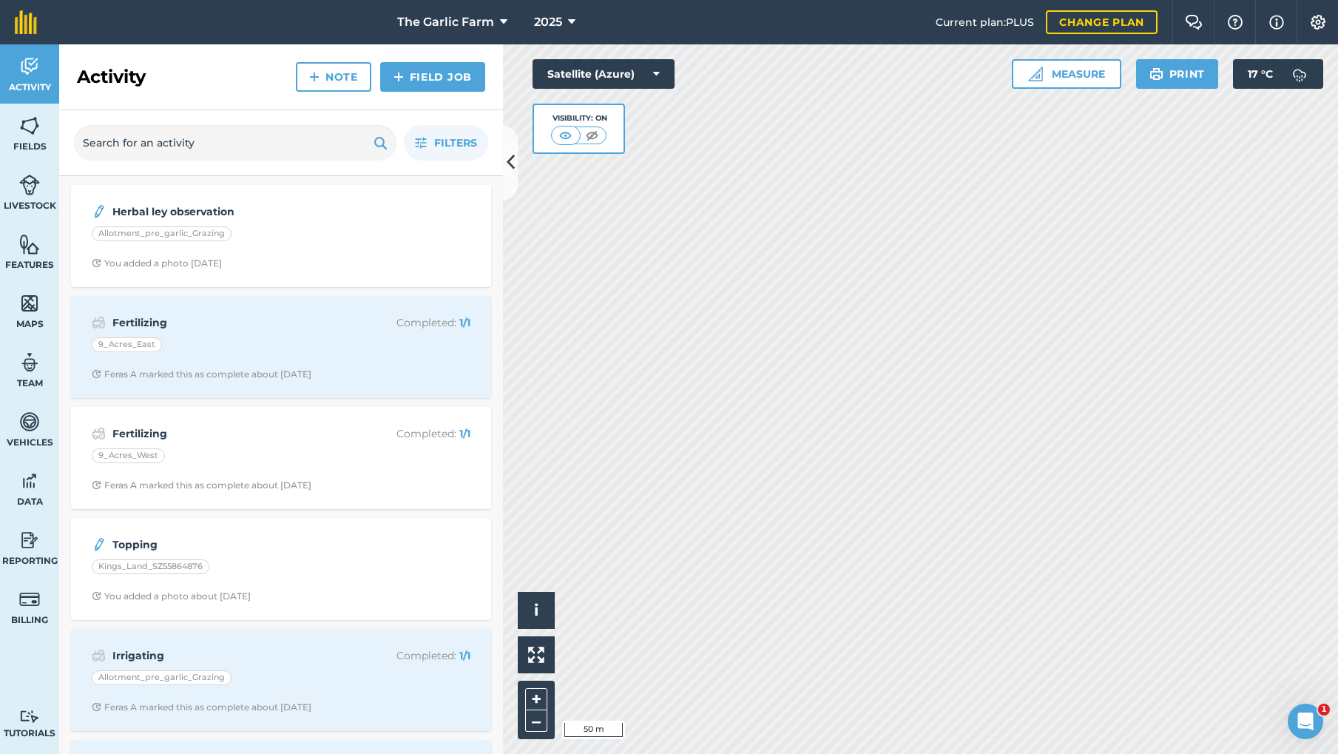
click at [1061, 67] on button "Measure" at bounding box center [1067, 74] width 110 height 30
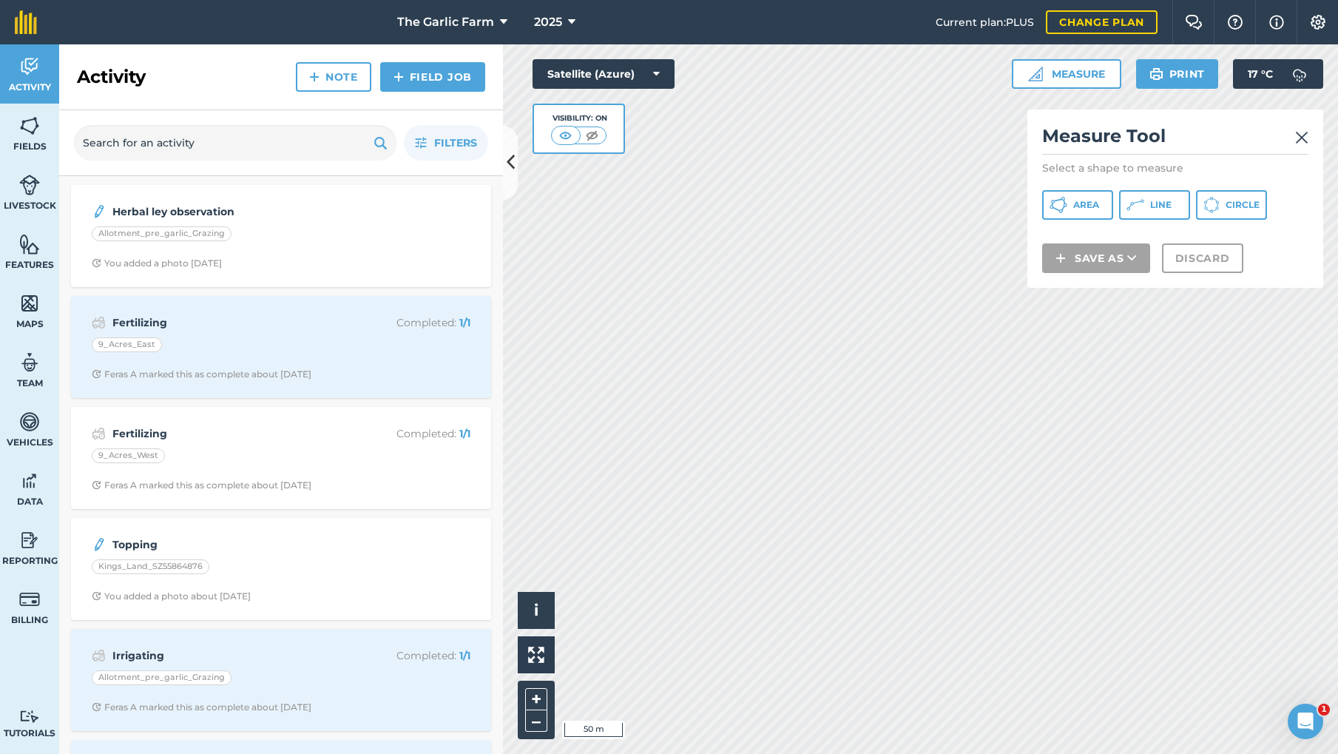
click at [1155, 203] on span "Line" at bounding box center [1160, 205] width 21 height 12
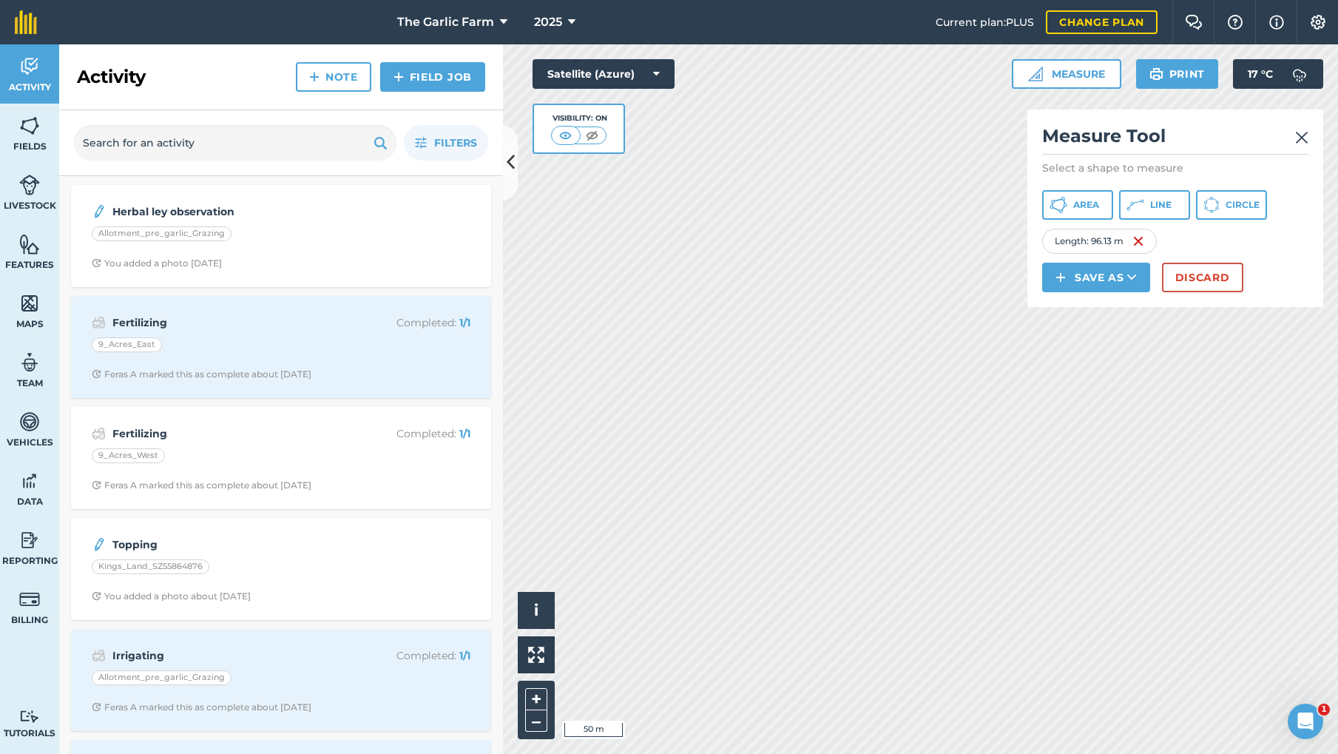
click at [1165, 208] on span "Line" at bounding box center [1160, 205] width 21 height 12
click at [1299, 134] on img at bounding box center [1302, 138] width 13 height 18
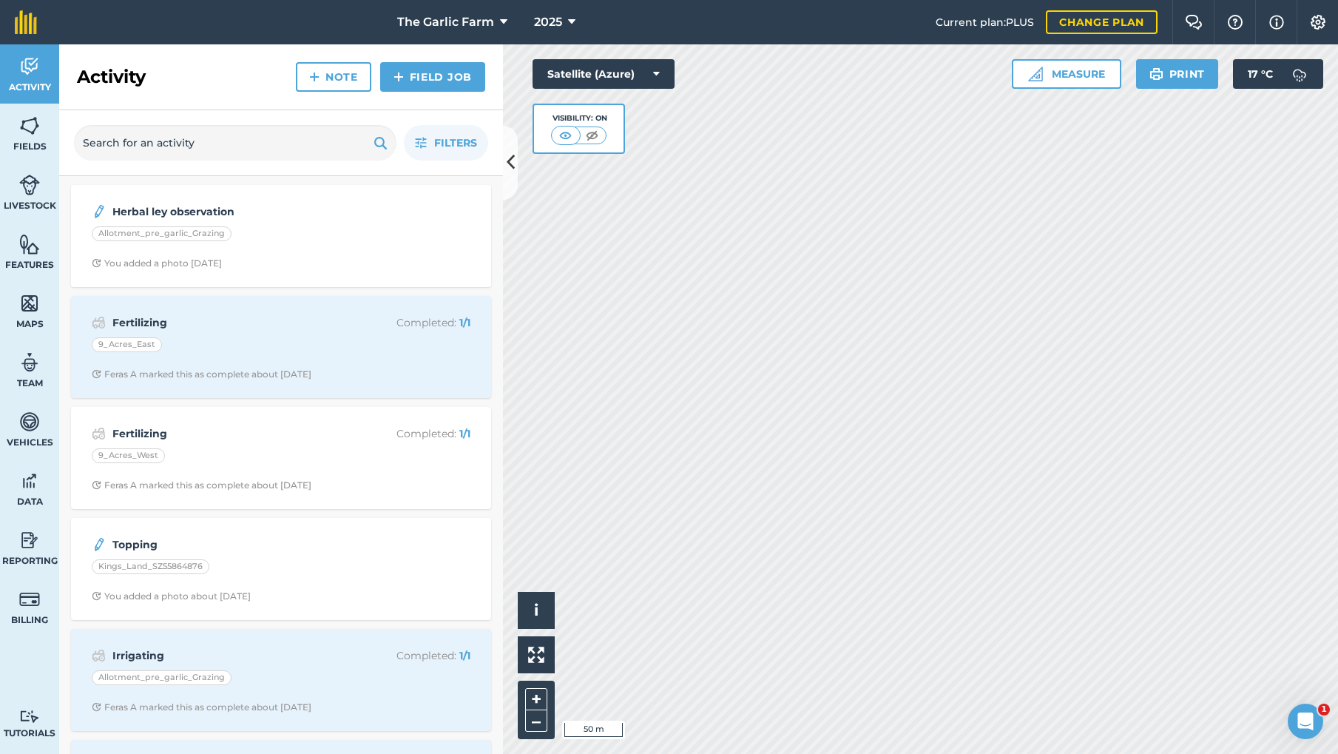
click at [658, 70] on icon at bounding box center [656, 74] width 7 height 15
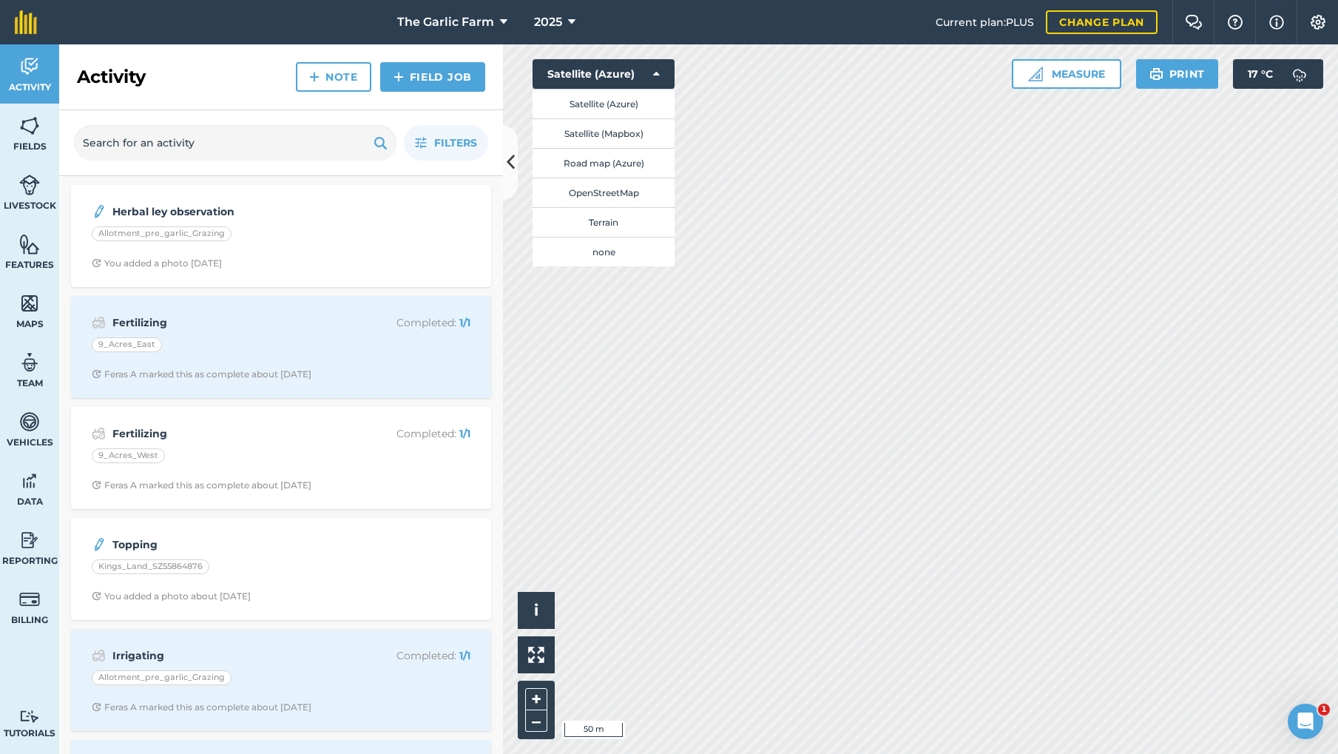
click at [609, 218] on button "Terrain" at bounding box center [604, 222] width 142 height 30
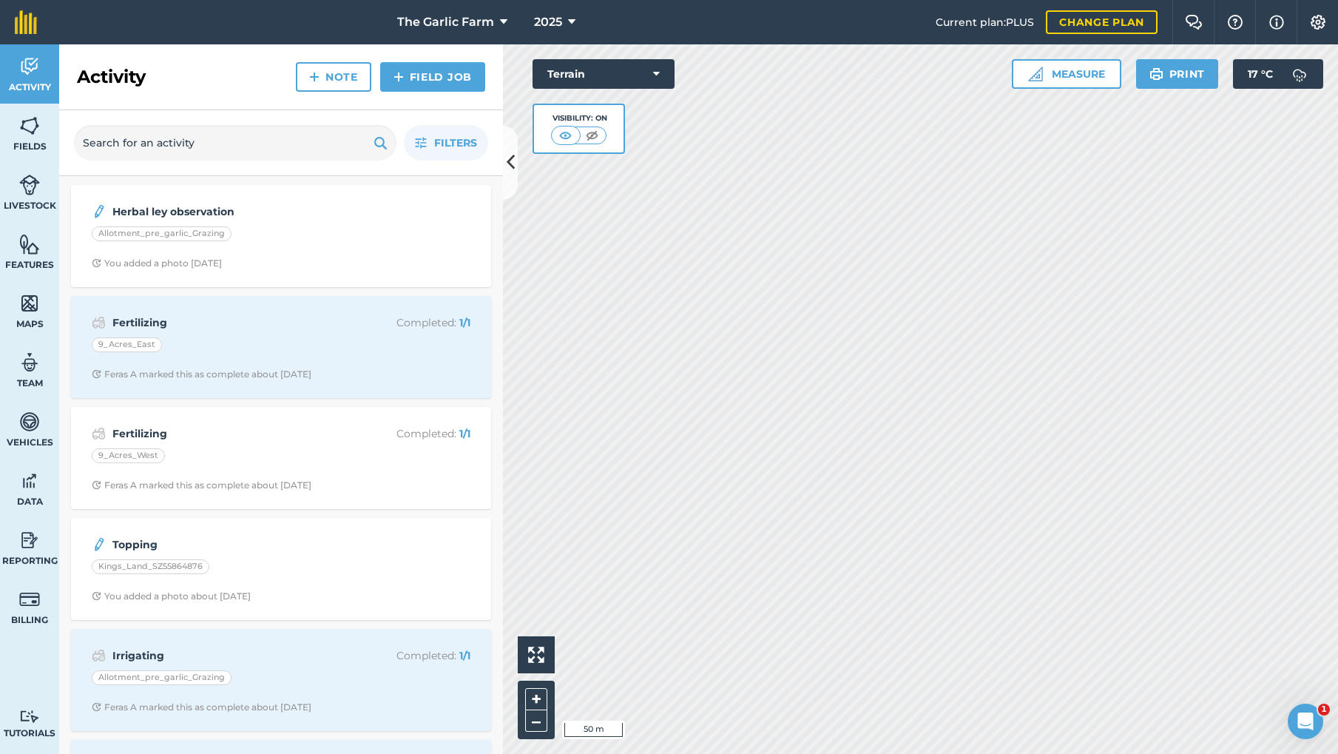
click at [1075, 74] on button "Measure" at bounding box center [1067, 74] width 110 height 30
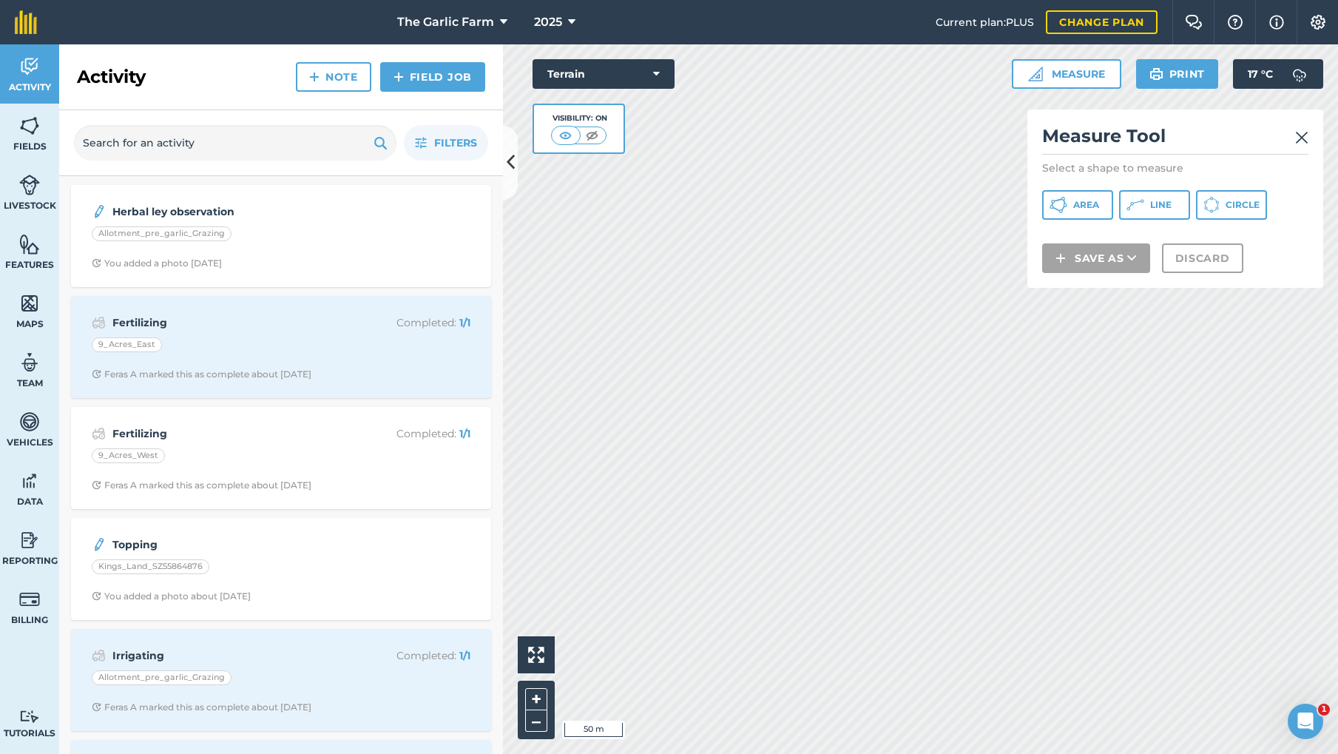
click at [1147, 201] on button "Line" at bounding box center [1154, 205] width 71 height 30
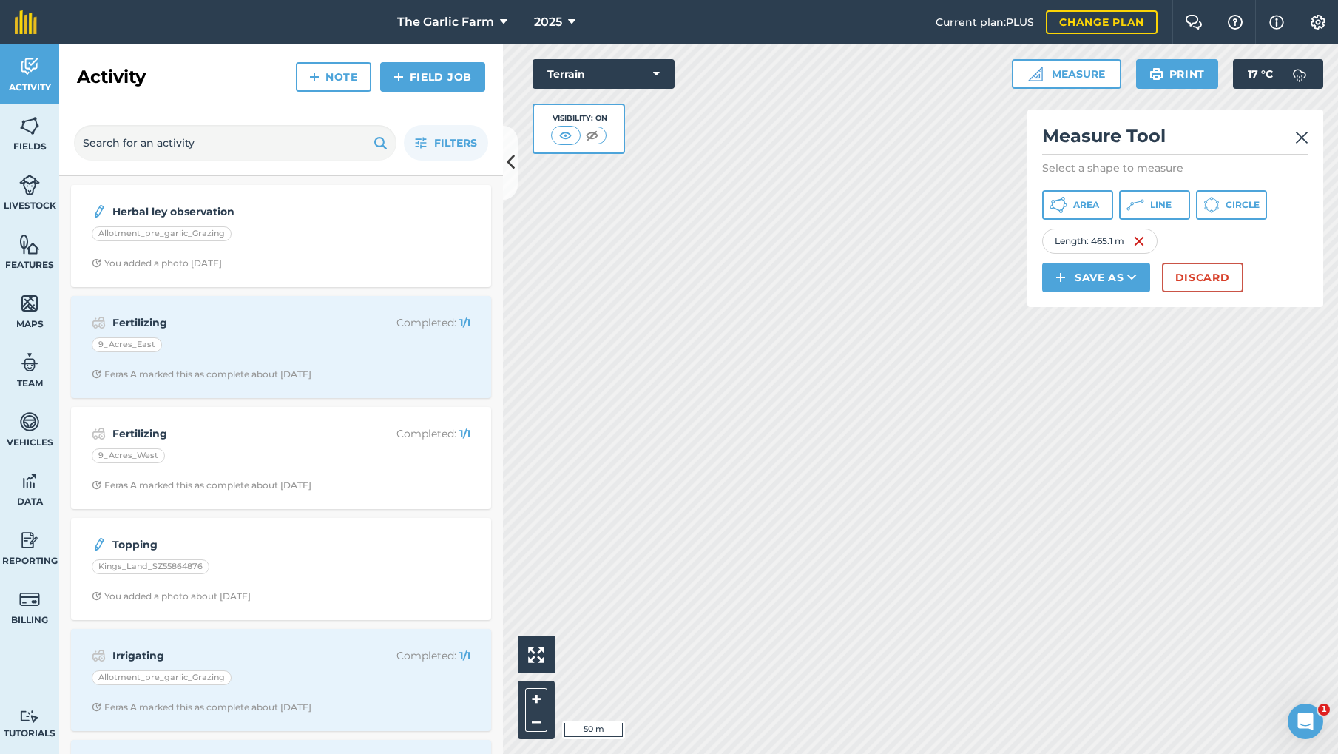
click at [660, 70] on button "Terrain" at bounding box center [604, 74] width 142 height 30
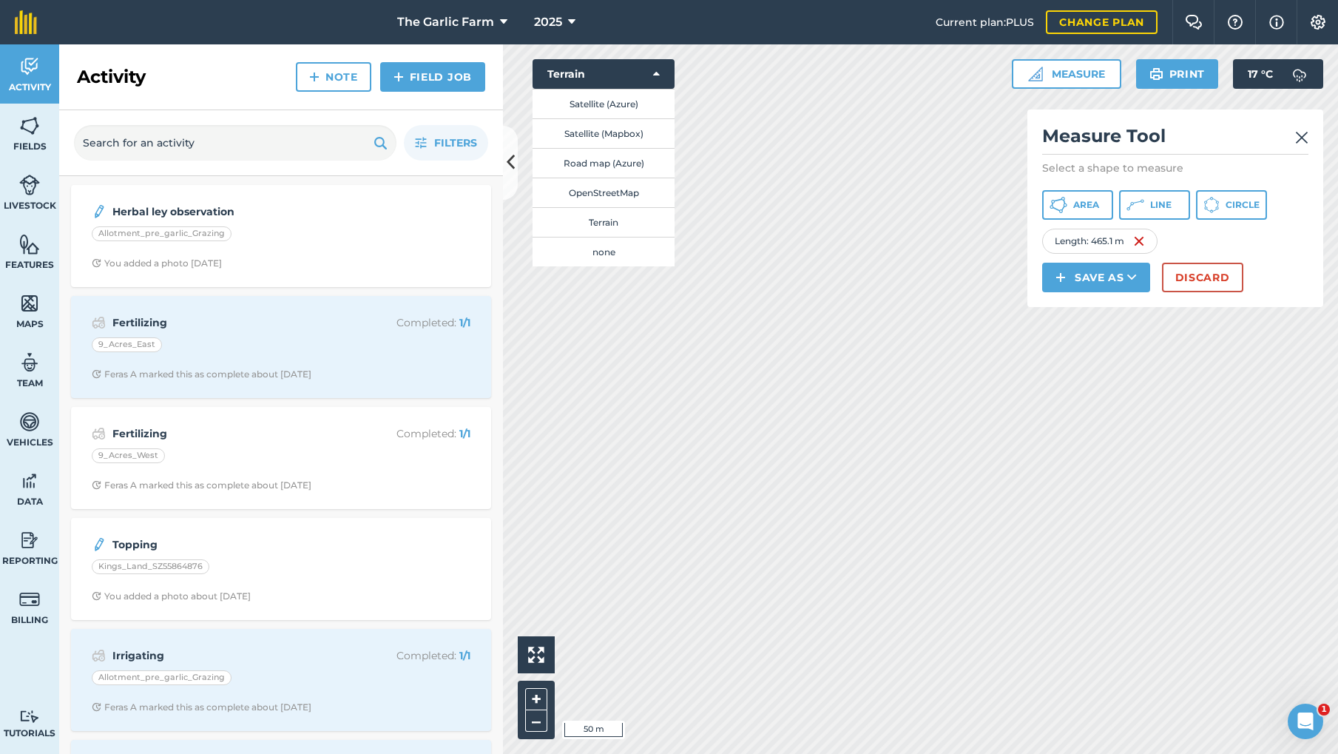
click at [600, 102] on button "Satellite (Azure)" at bounding box center [604, 104] width 142 height 30
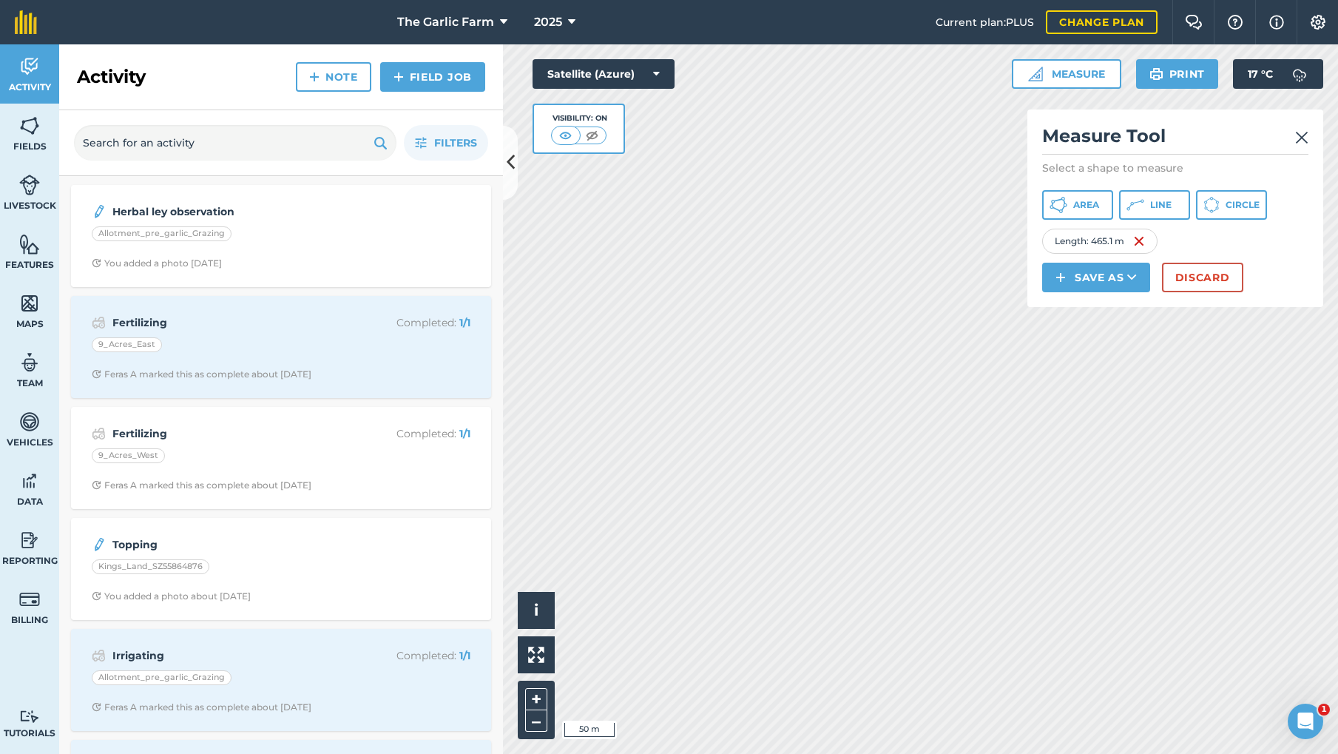
click at [1301, 131] on img at bounding box center [1302, 138] width 13 height 18
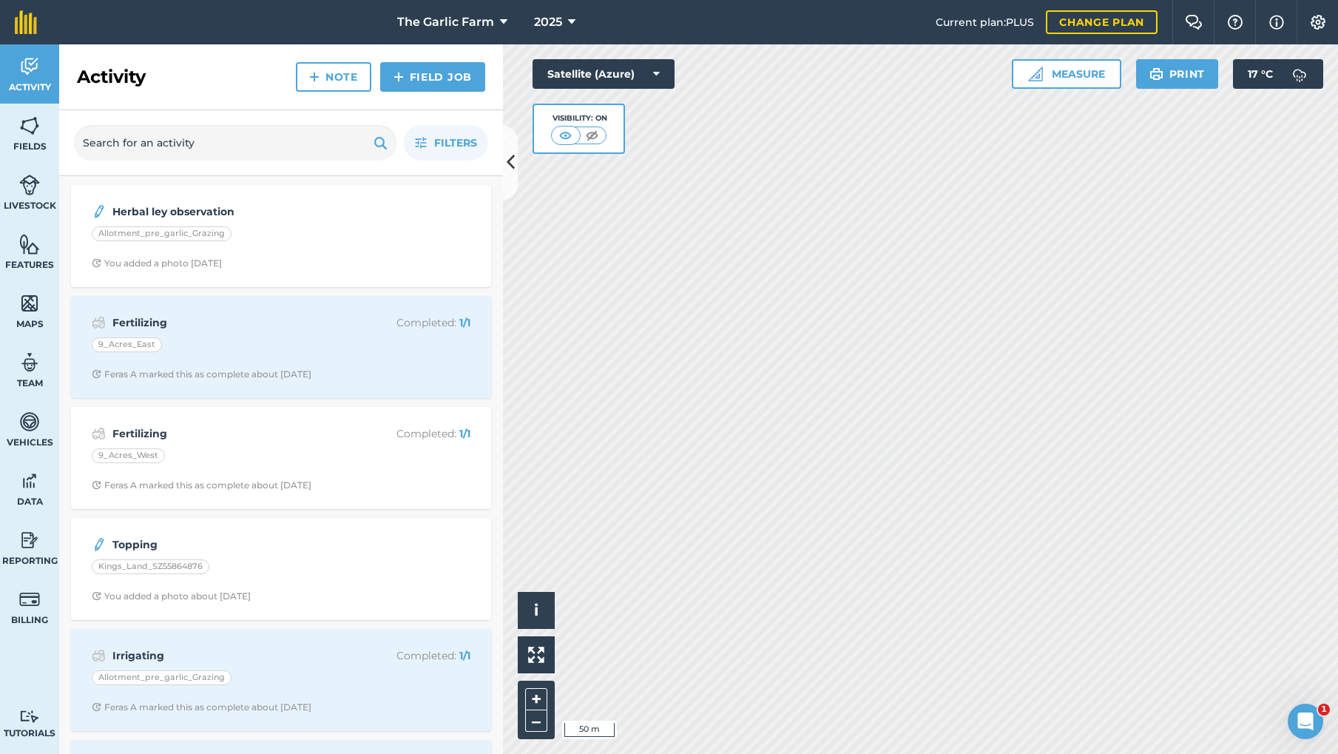
click at [1081, 78] on button "Measure" at bounding box center [1067, 74] width 110 height 30
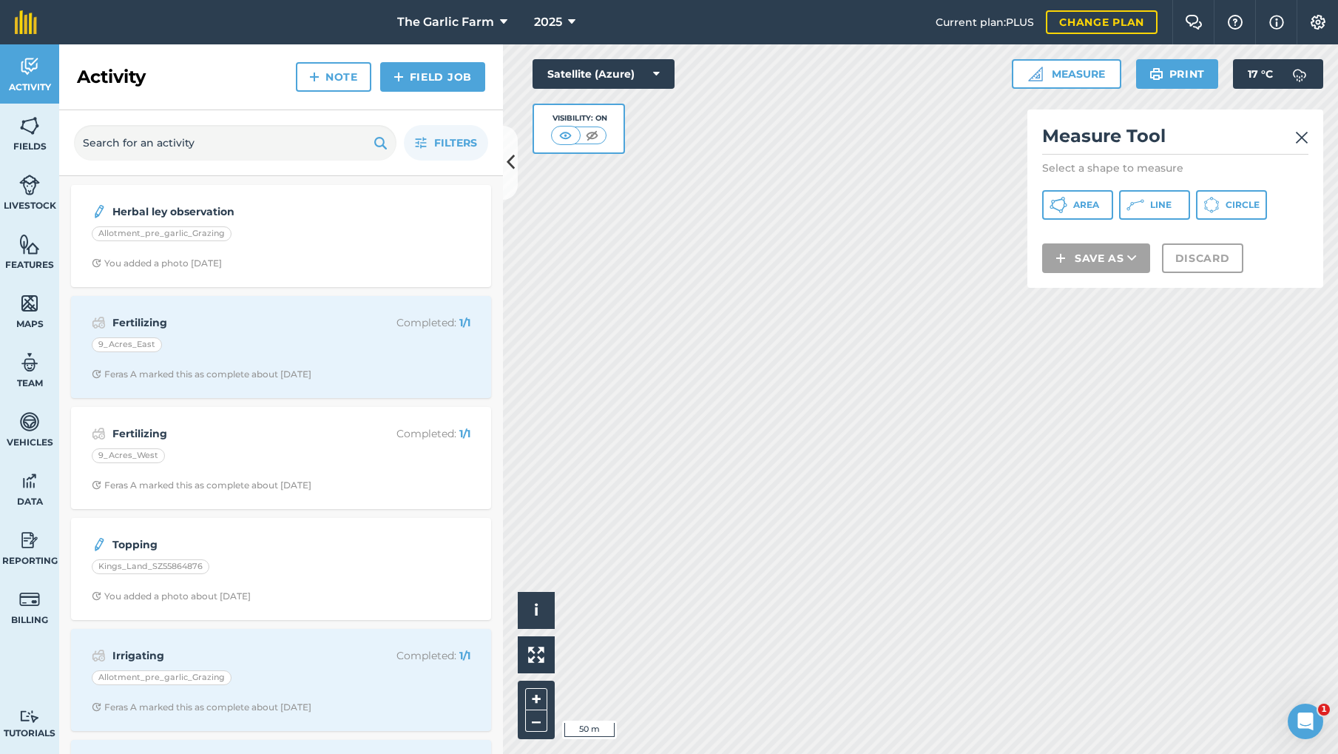
click at [1150, 206] on button "Line" at bounding box center [1154, 205] width 71 height 30
click at [1304, 132] on img at bounding box center [1302, 138] width 13 height 18
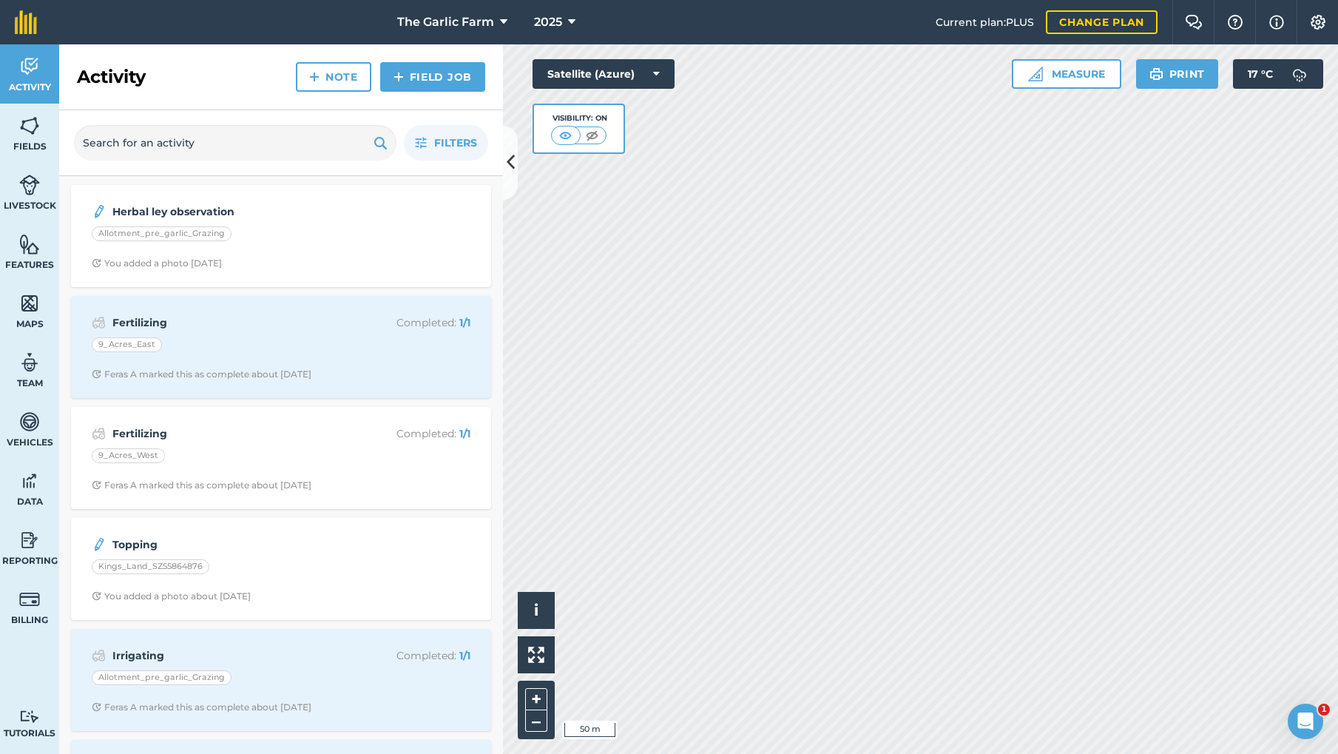
click at [1073, 68] on button "Measure" at bounding box center [1067, 74] width 110 height 30
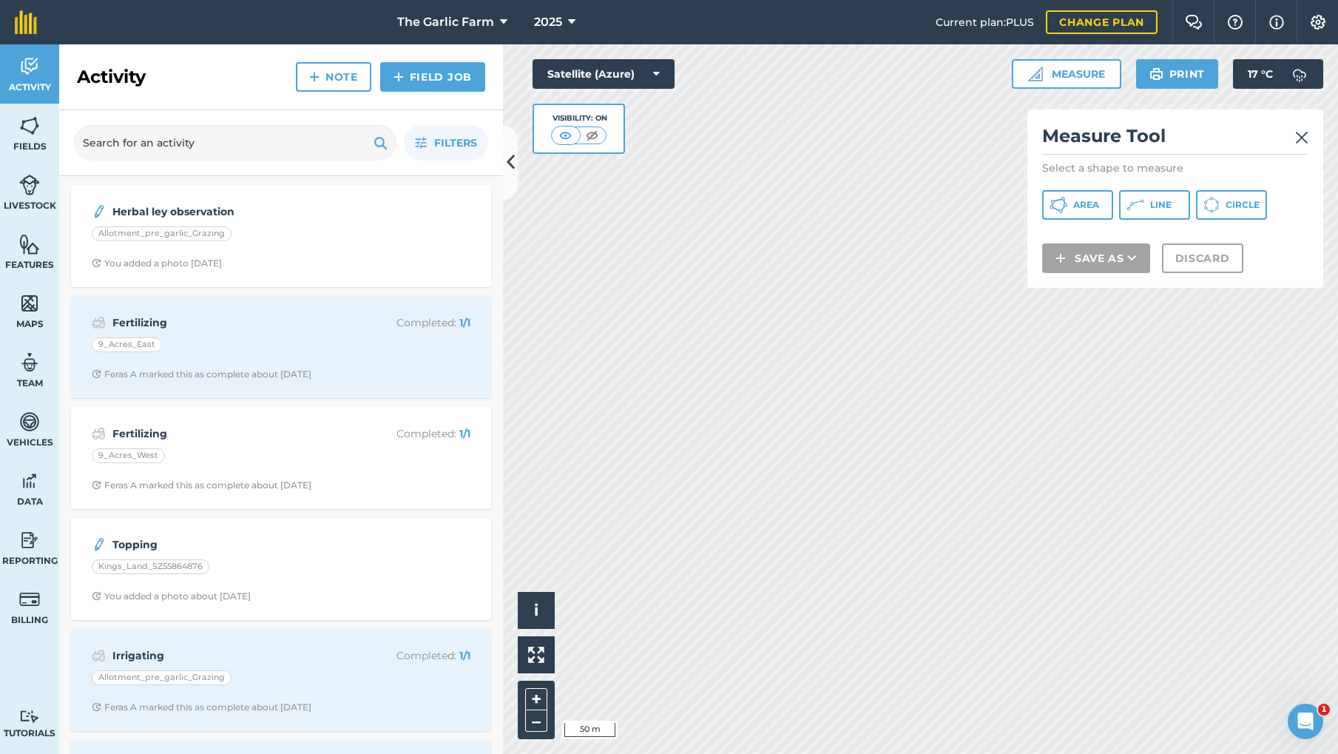
click at [1168, 199] on span "Line" at bounding box center [1160, 205] width 21 height 12
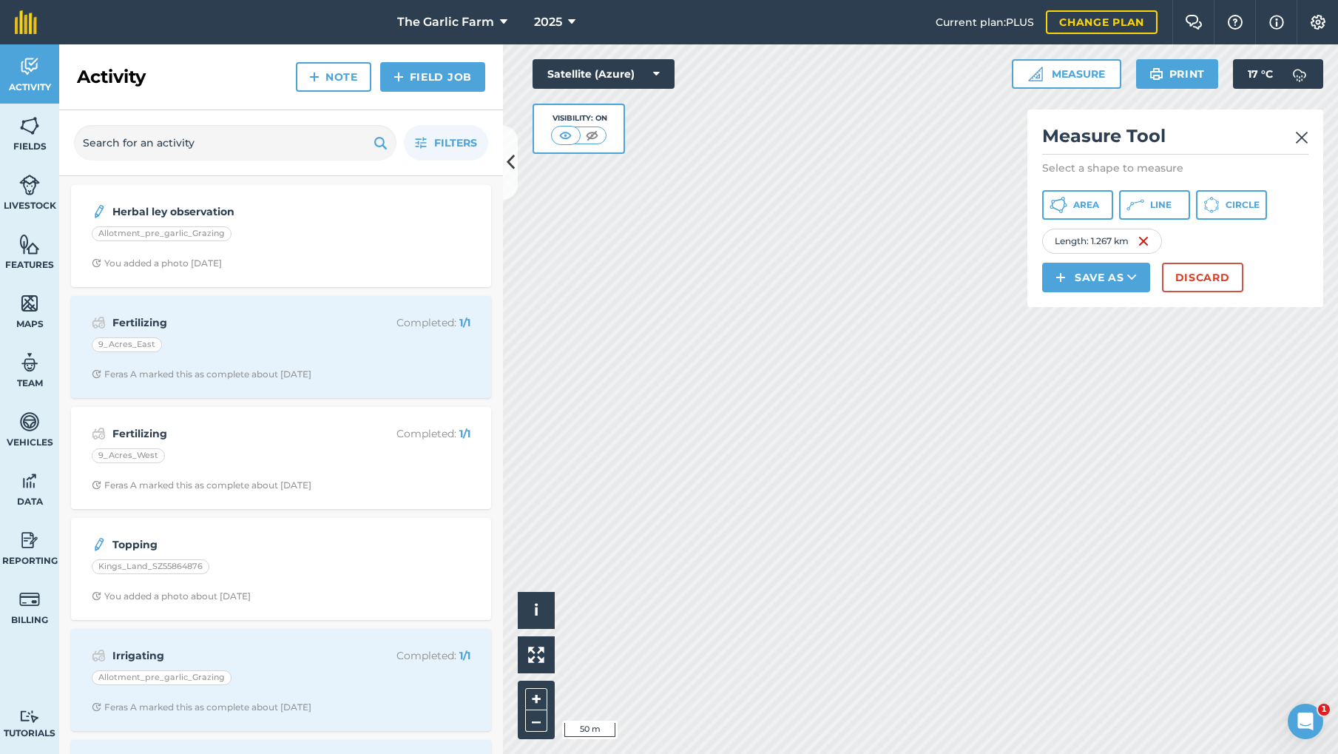
click at [1154, 206] on span "Line" at bounding box center [1160, 205] width 21 height 12
click at [1147, 201] on button "Line" at bounding box center [1154, 205] width 71 height 30
click at [1304, 137] on img at bounding box center [1302, 138] width 13 height 18
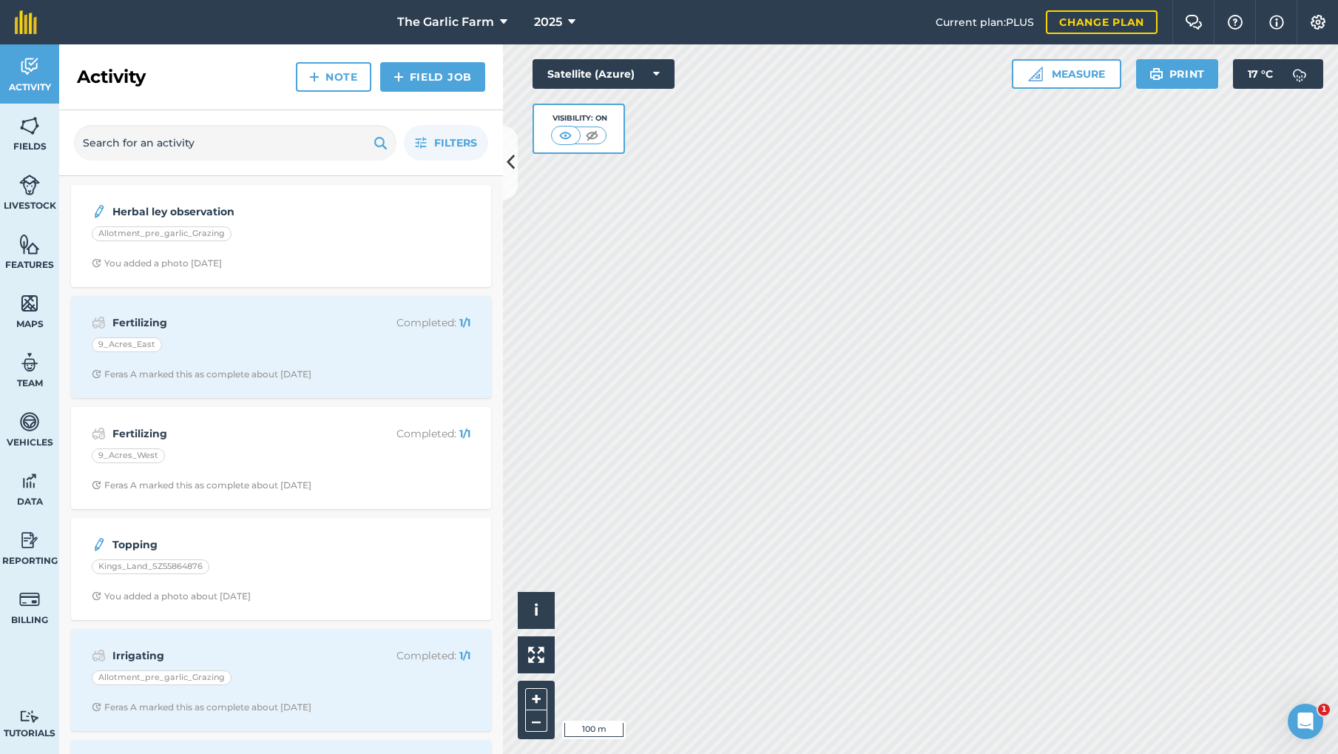
click at [149, 224] on div "Herbal ley observation Allotment_pre_garlic_Grazing You added a photo 14 days a…" at bounding box center [281, 236] width 402 height 84
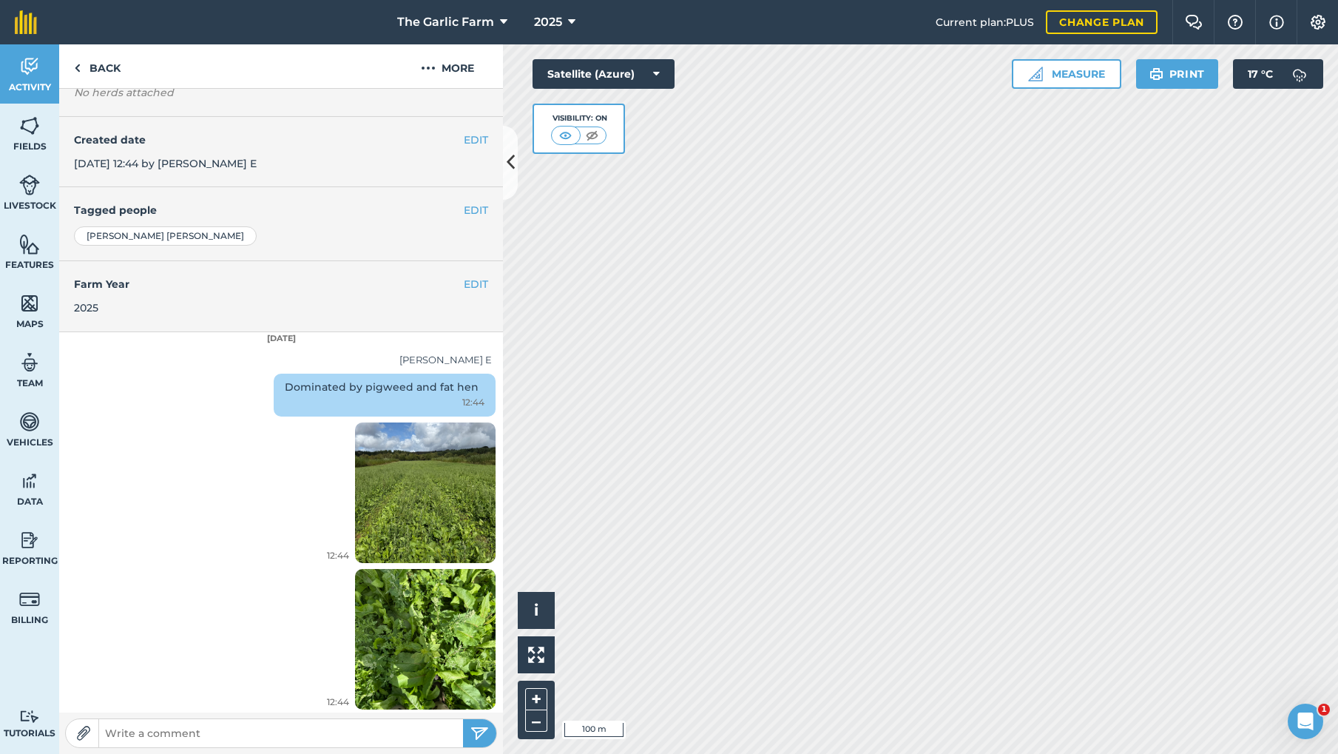
scroll to position [226, 0]
click at [438, 488] on img at bounding box center [425, 493] width 141 height 187
